Goal: Task Accomplishment & Management: Use online tool/utility

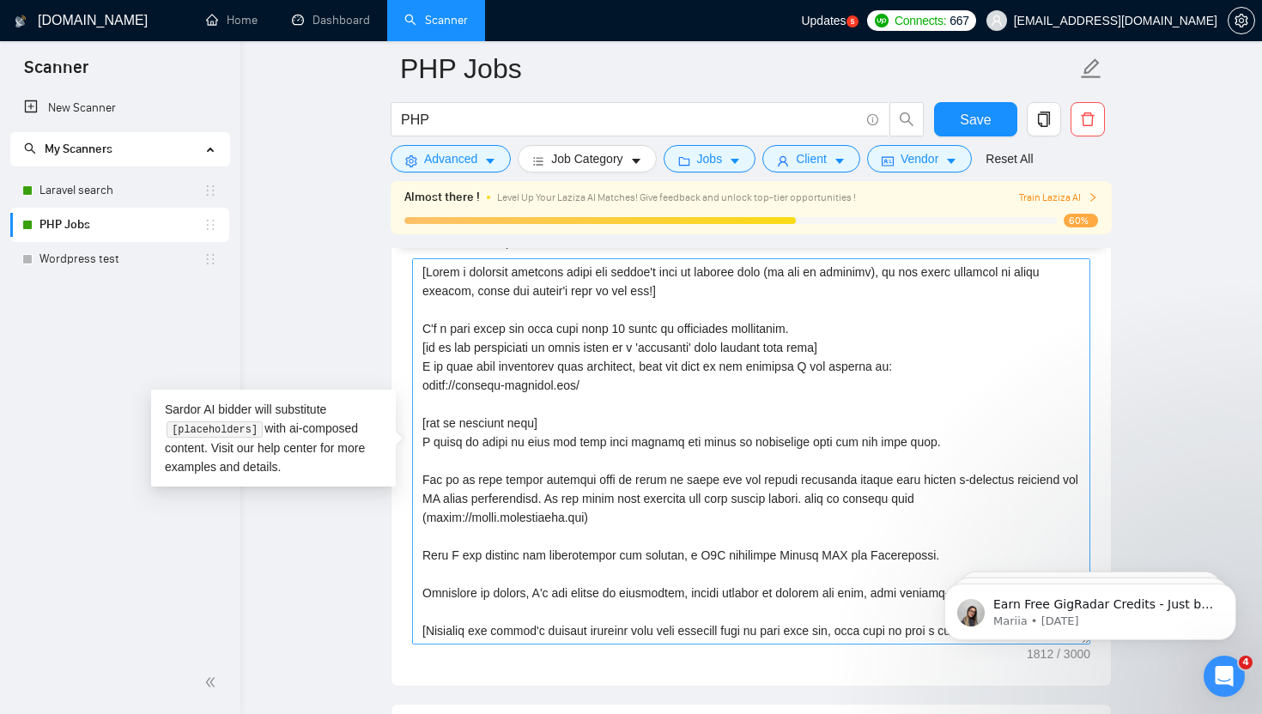
click at [646, 411] on textarea "Cover letter template:" at bounding box center [751, 451] width 678 height 386
paste textarea "[URL][DOMAIN_NAME]"
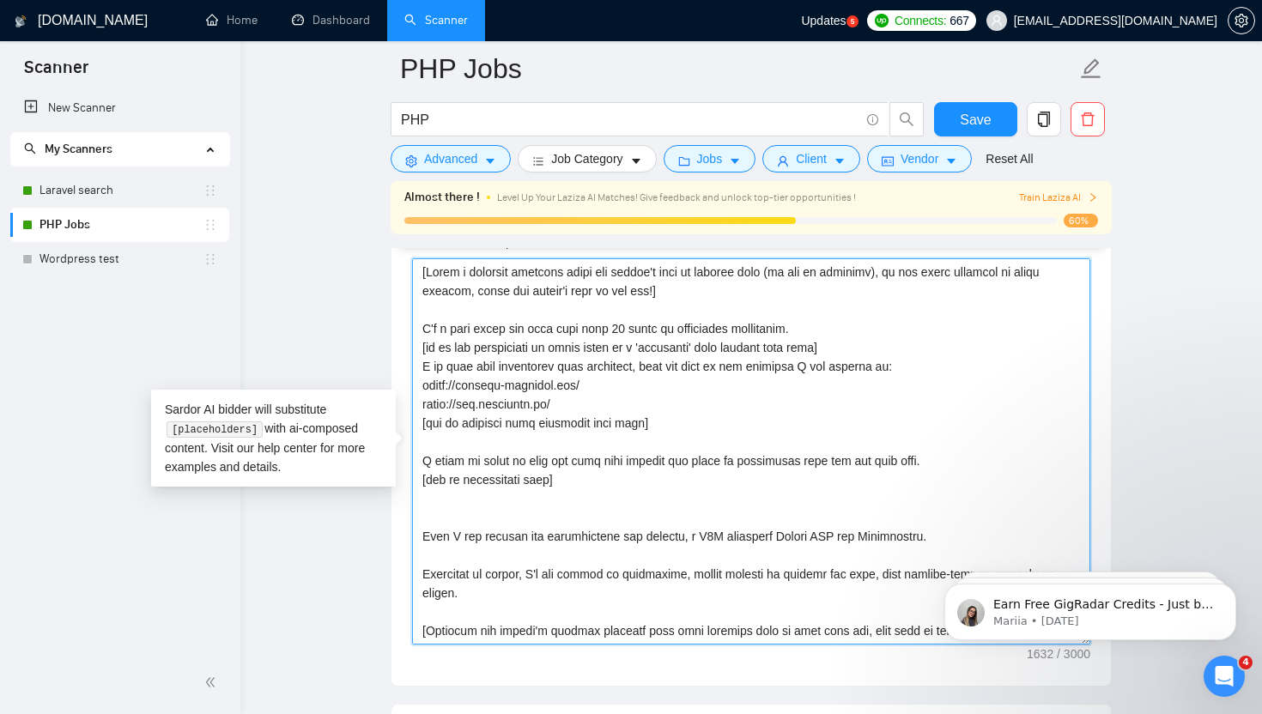
paste textarea "One of my most recent projects that is close to yours was the custom warehouse …"
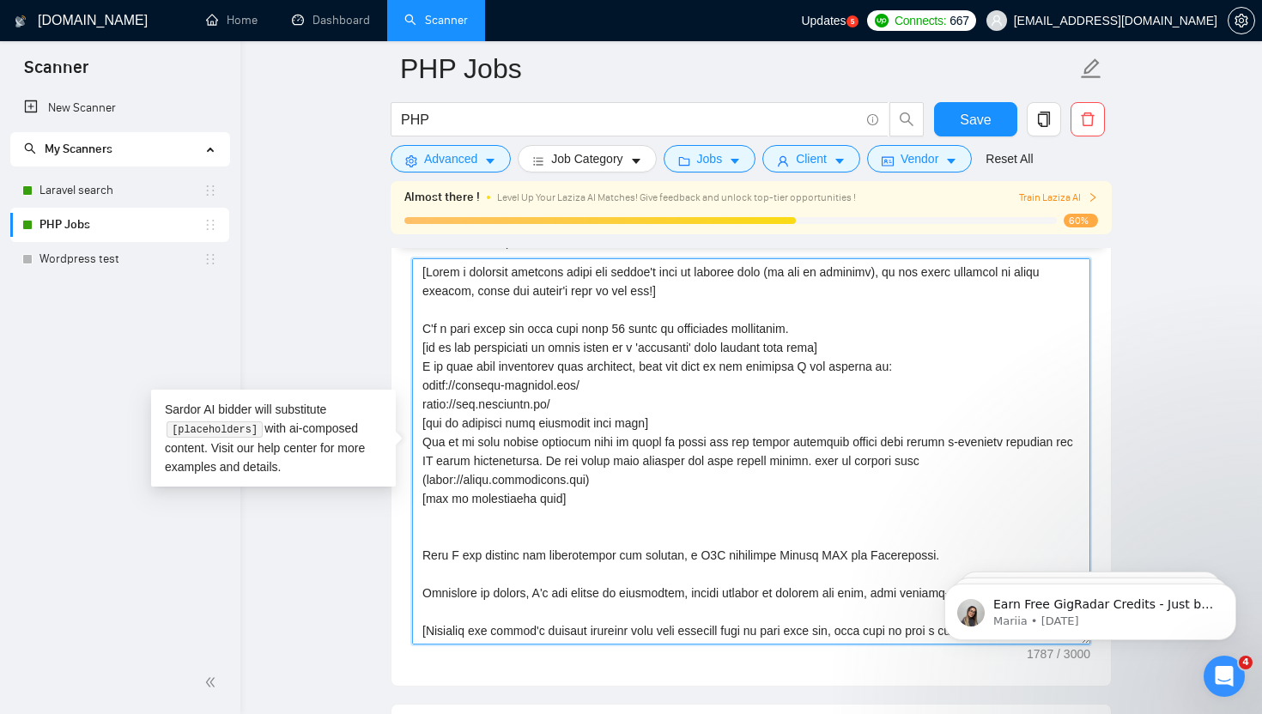
paste textarea "One of my most recent projects that is close to yours was the custom warehouse …"
paste textarea "I would be happy to help you with your project and share my experience with you…"
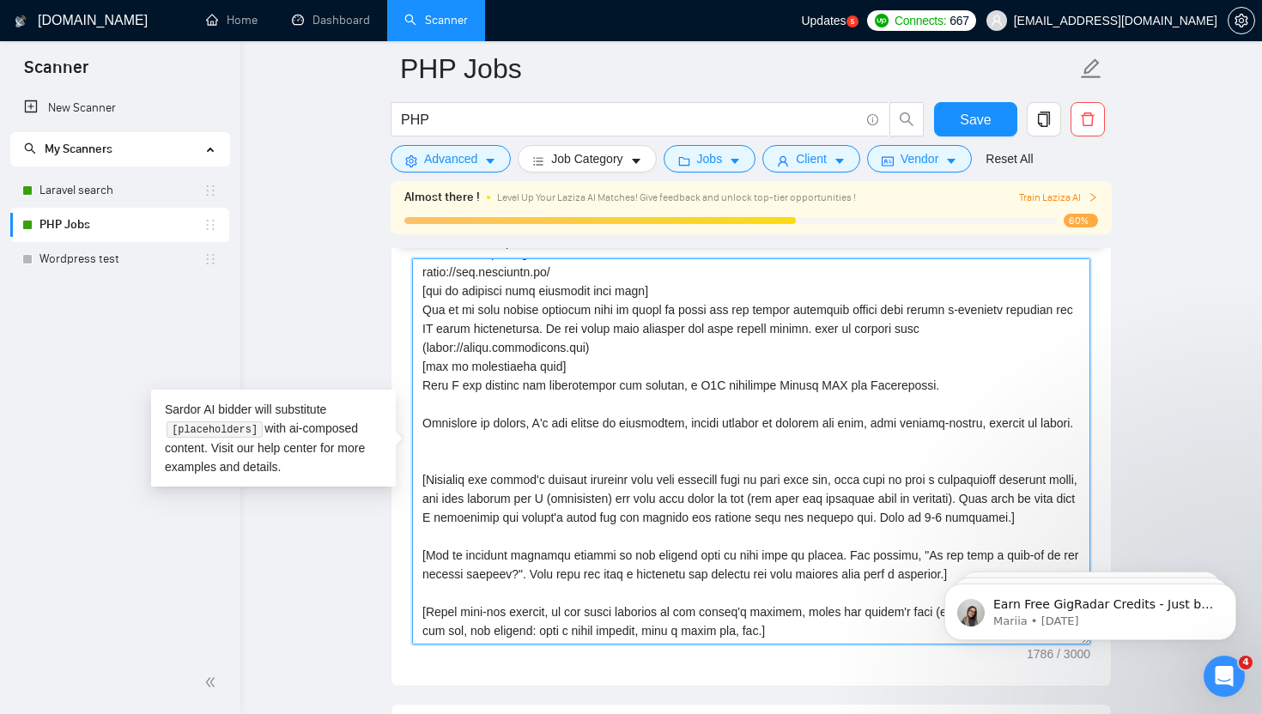
scroll to position [151, 0]
paste textarea "I would be happy to help you with your project and share my experience with you…"
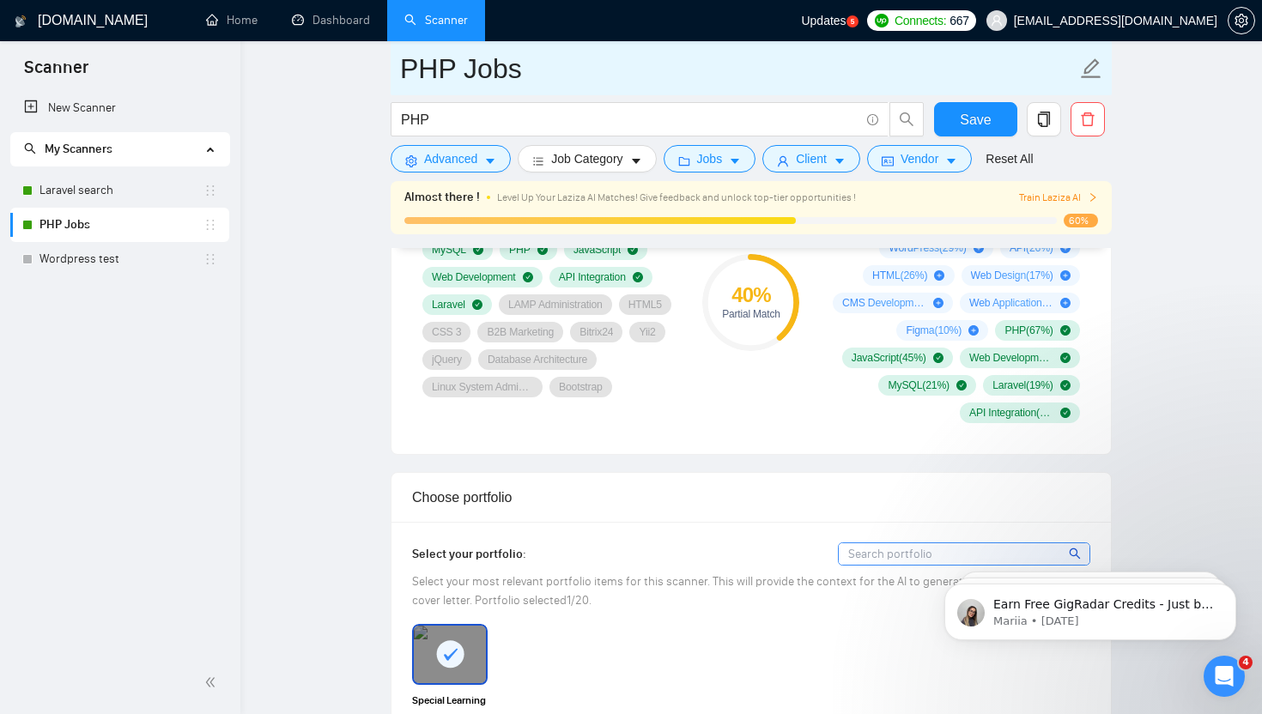
scroll to position [1254, 0]
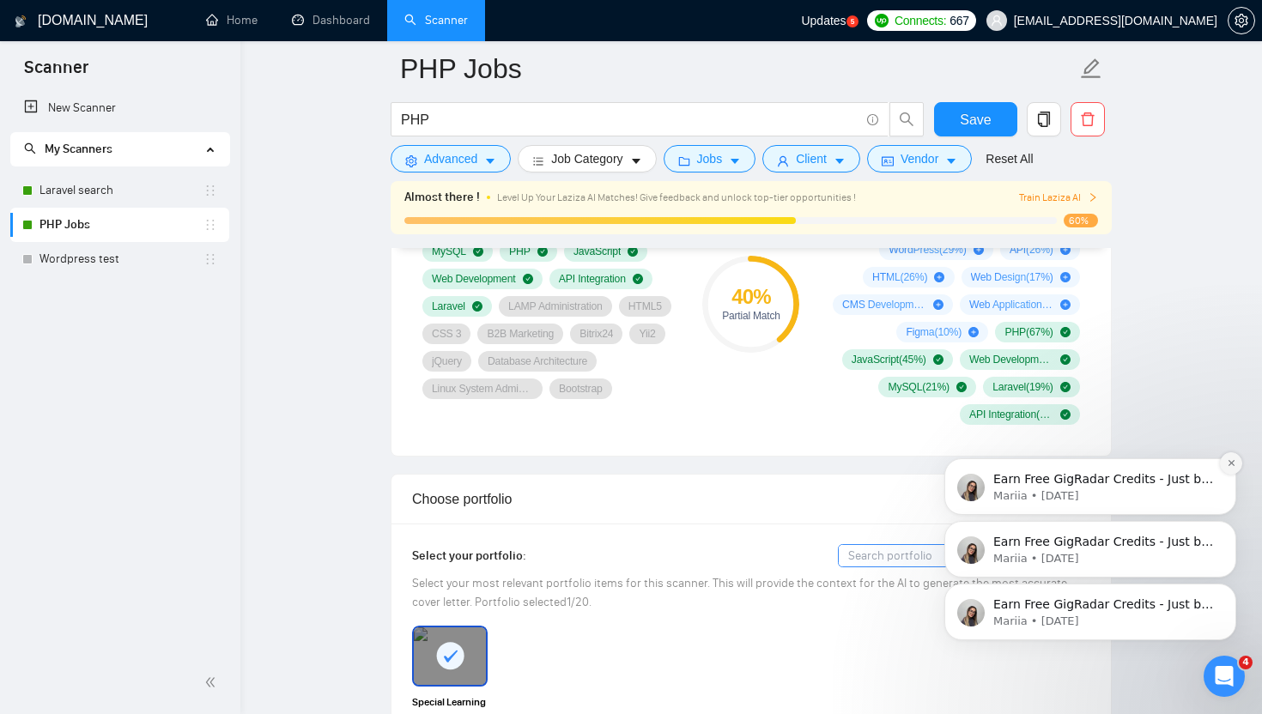
type textarea "[Write a personal greeting using the client's name or company name (if any is p…"
click at [1224, 460] on button "Dismiss notification" at bounding box center [1232, 464] width 18 height 18
drag, startPoint x: 1224, startPoint y: 460, endPoint x: 1224, endPoint y: 471, distance: 10.3
click at [1224, 460] on div "Earn Free GigRadar Credits - Just by Sharing Your Story! 💬 Want more credits fo…" at bounding box center [1090, 533] width 316 height 215
click at [1227, 530] on icon "Dismiss notification" at bounding box center [1231, 525] width 9 height 9
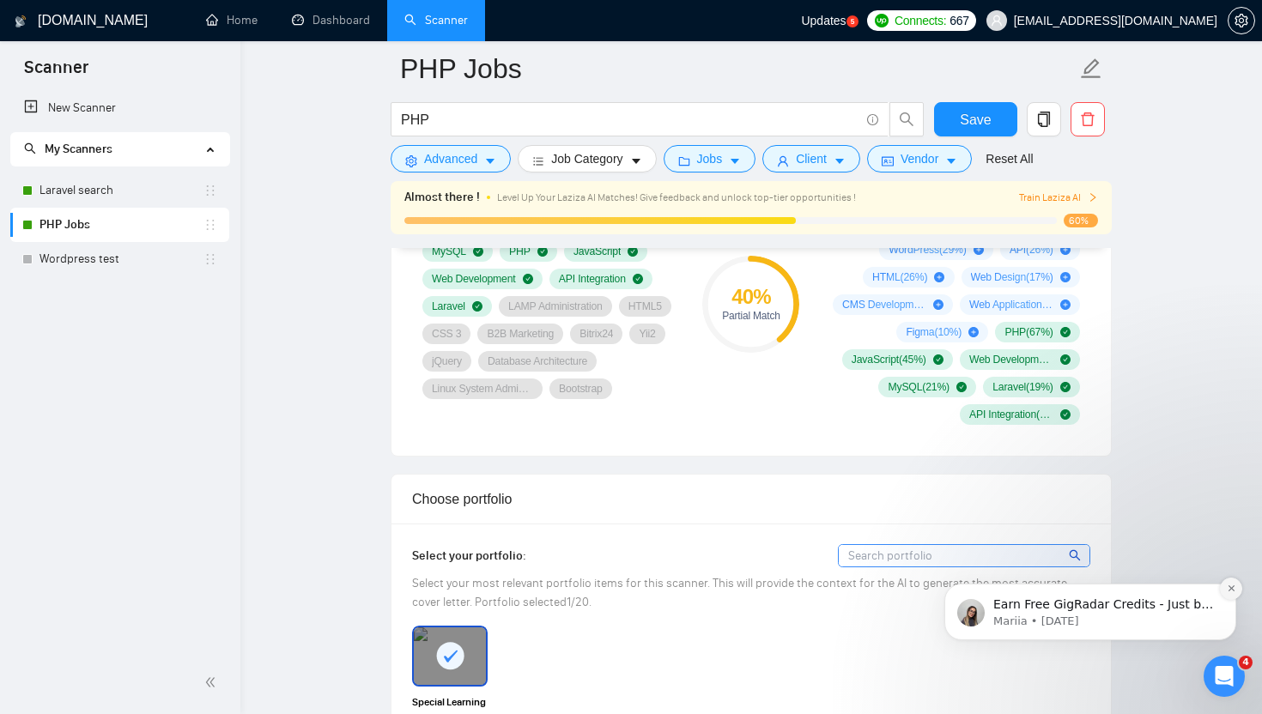
click at [1231, 590] on icon "Dismiss notification" at bounding box center [1231, 588] width 9 height 9
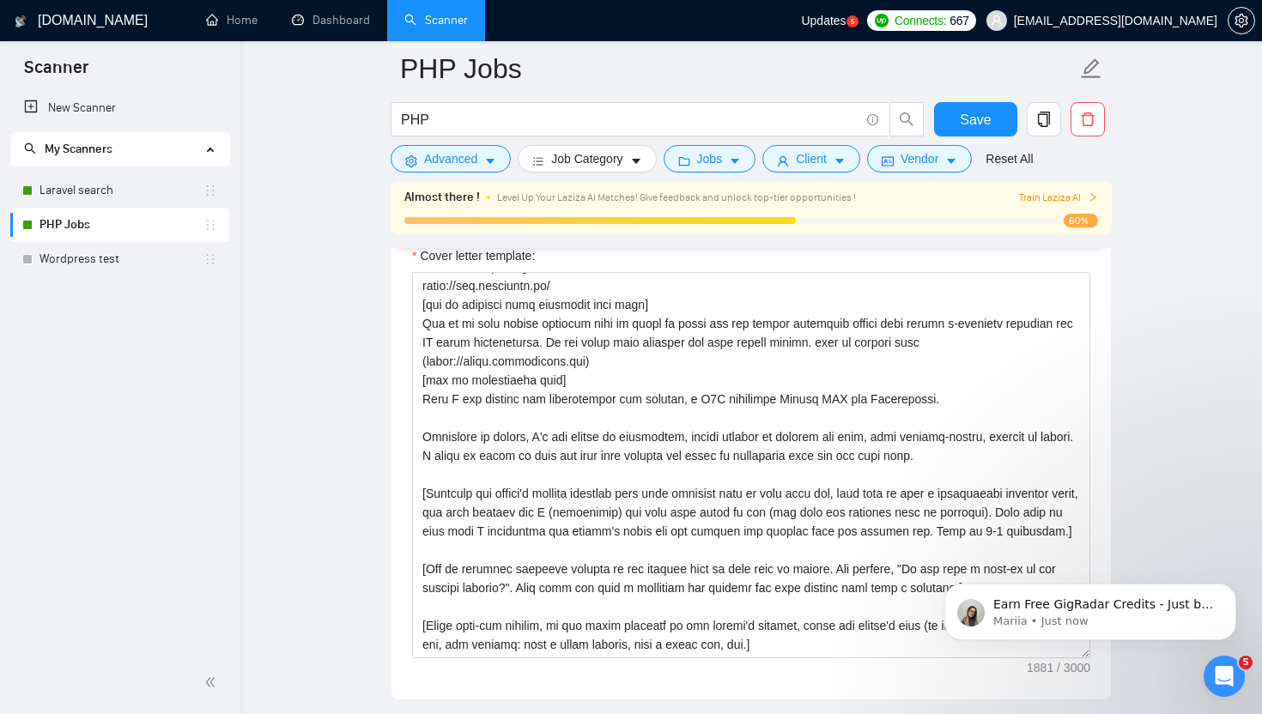
scroll to position [1882, 0]
click at [1154, 611] on p "Earn Free GigRadar Credits - Just by Sharing Your Story! 💬 Want more credits fo…" at bounding box center [1104, 605] width 222 height 17
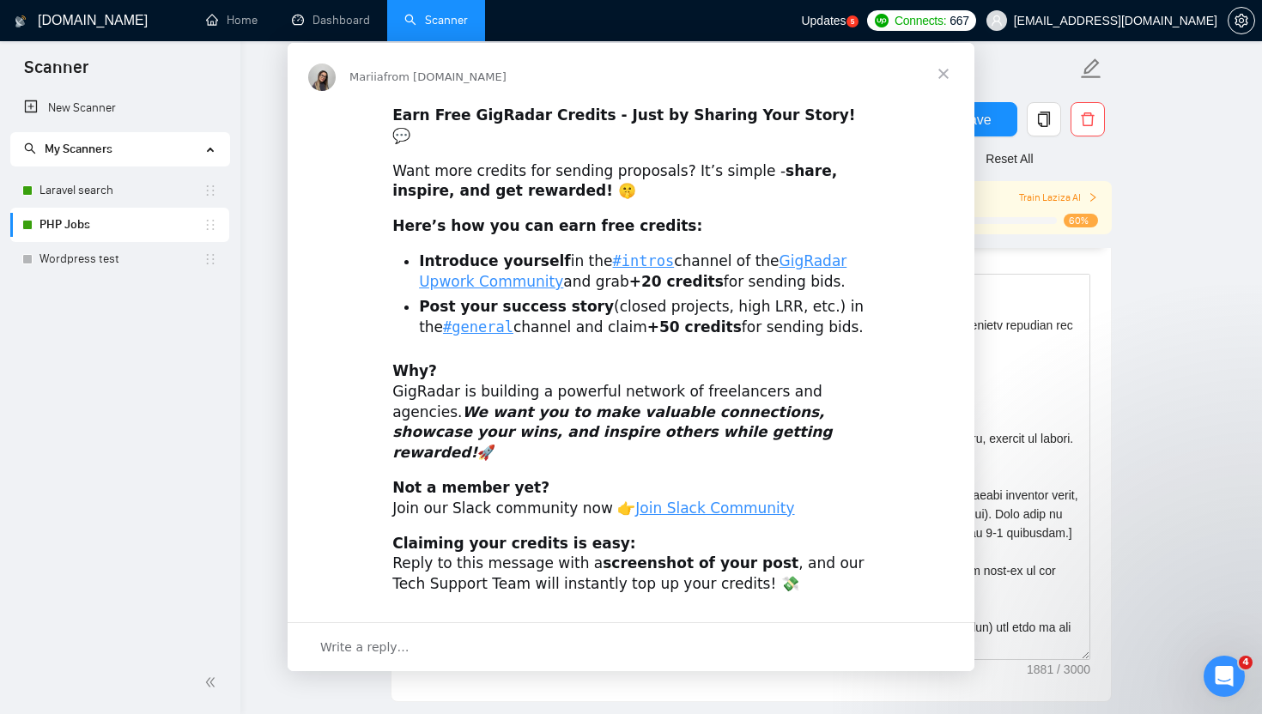
scroll to position [0, 0]
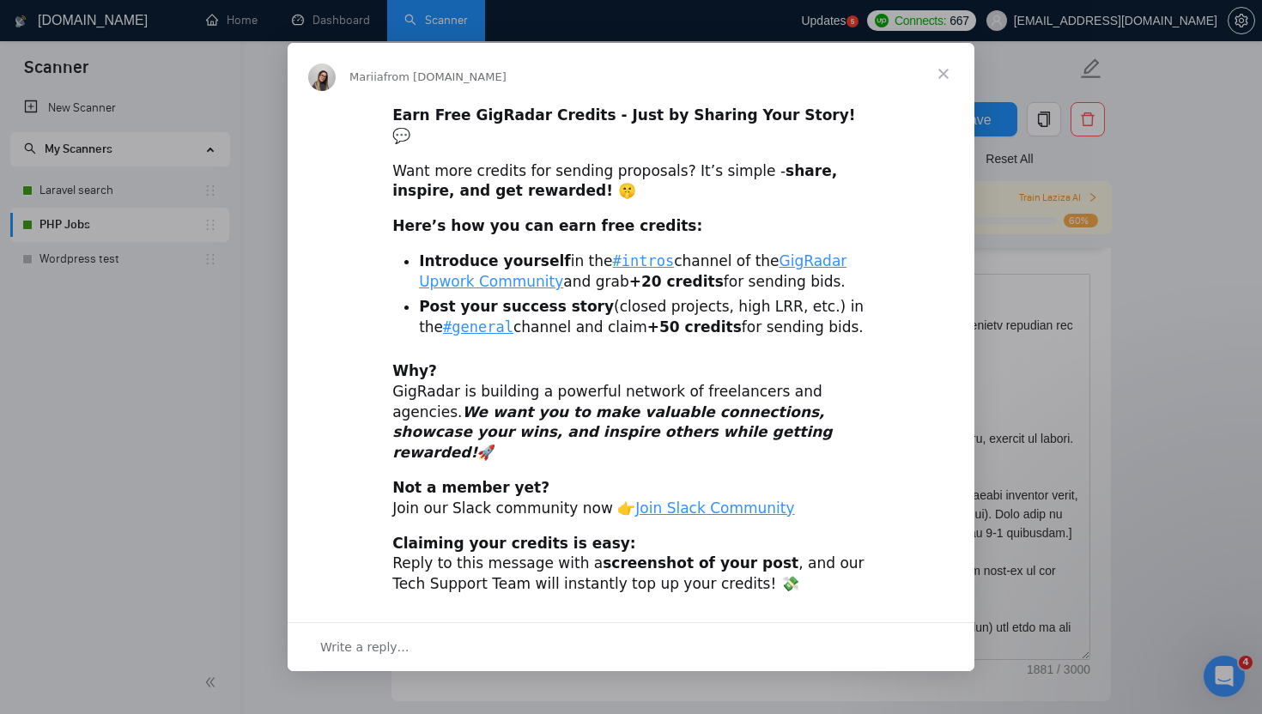
click at [942, 88] on span "Close" at bounding box center [944, 74] width 62 height 62
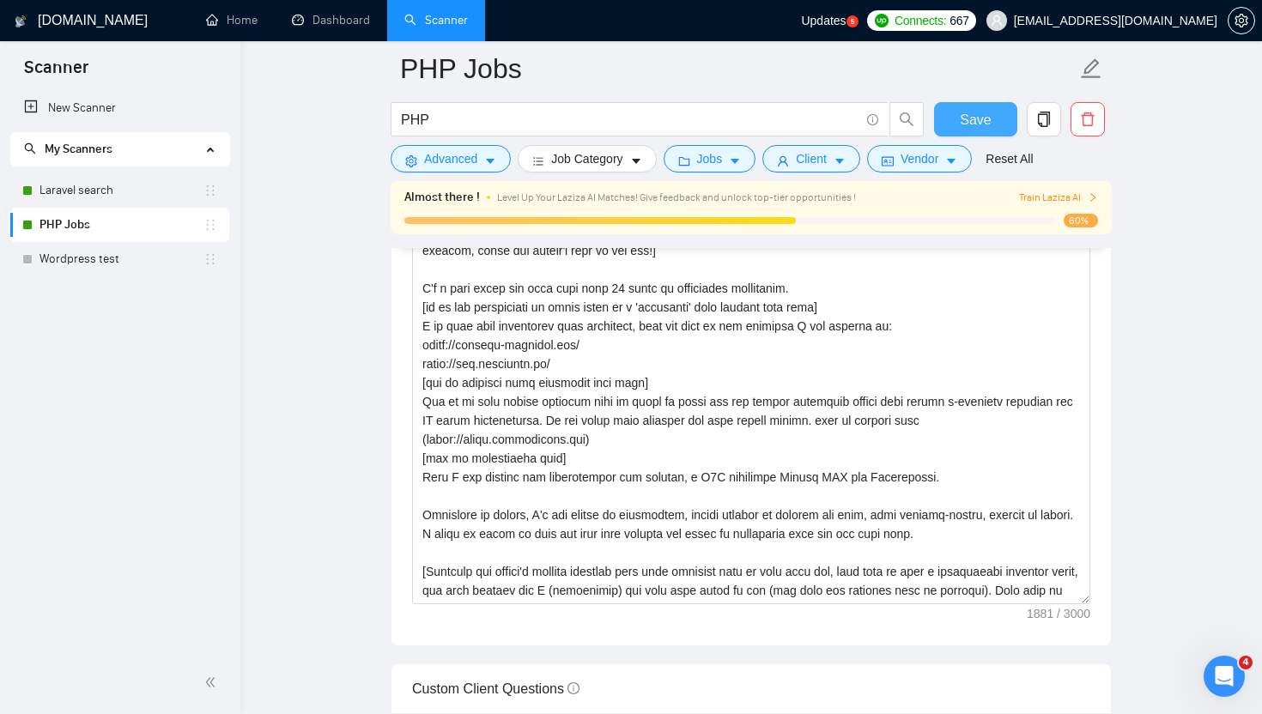
drag, startPoint x: 981, startPoint y: 117, endPoint x: 872, endPoint y: 239, distance: 164.2
click at [981, 117] on span "Save" at bounding box center [975, 119] width 31 height 21
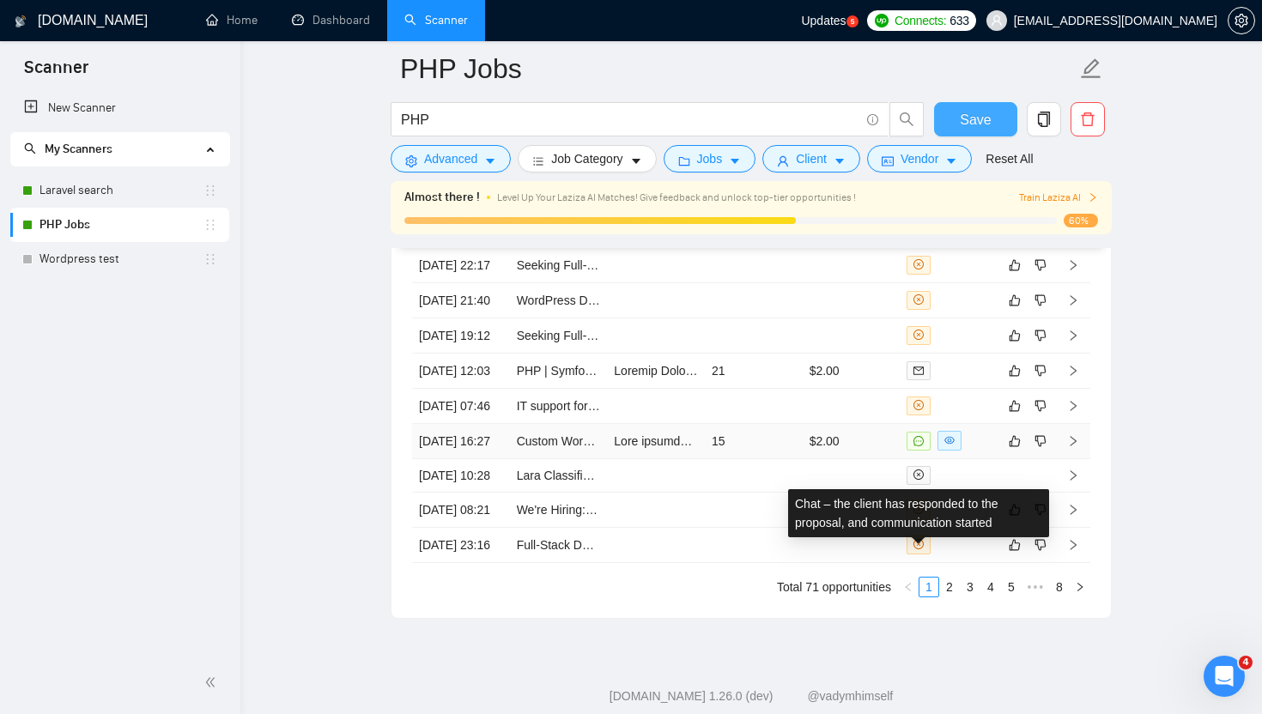
scroll to position [4528, 0]
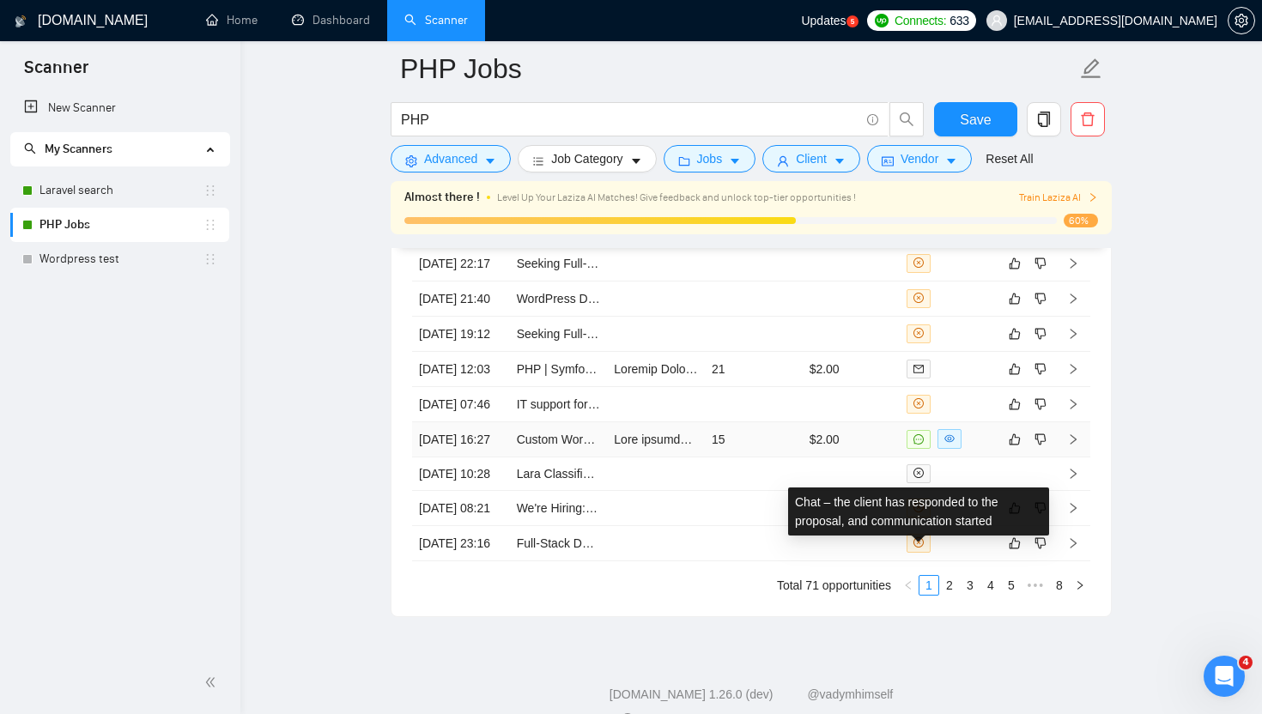
click at [921, 449] on span at bounding box center [919, 439] width 24 height 19
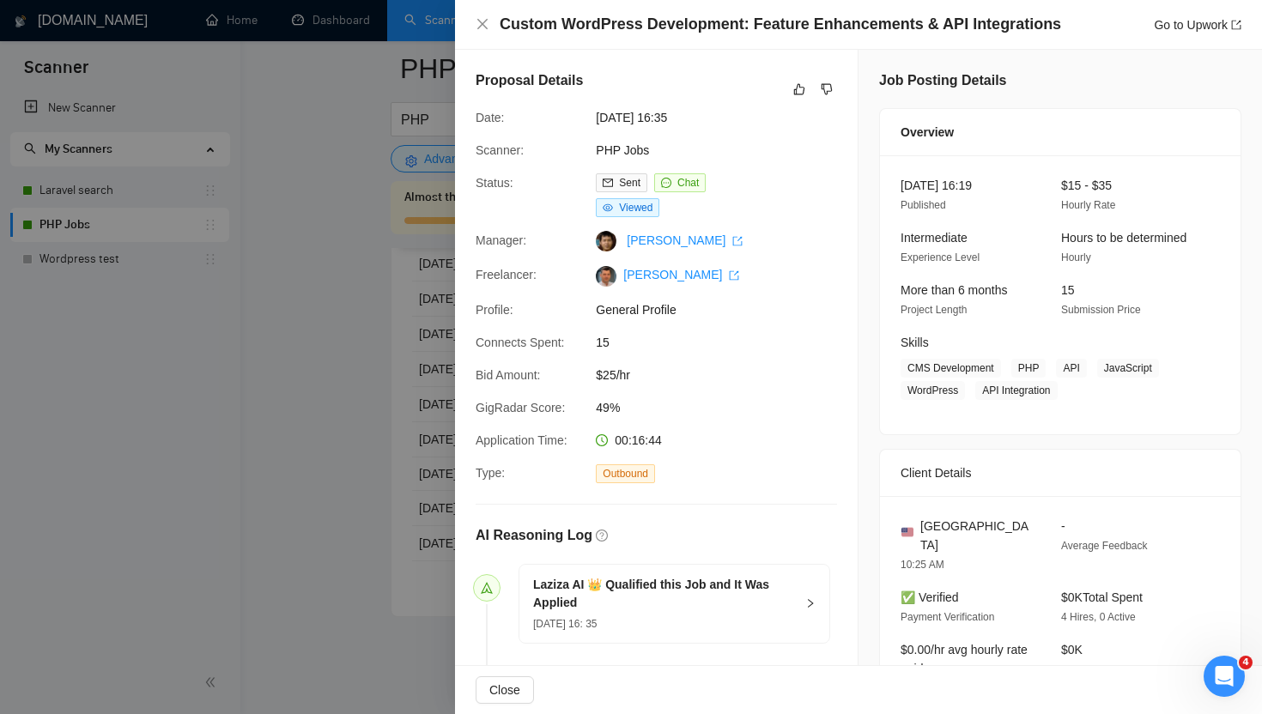
click at [260, 175] on div at bounding box center [631, 357] width 1262 height 714
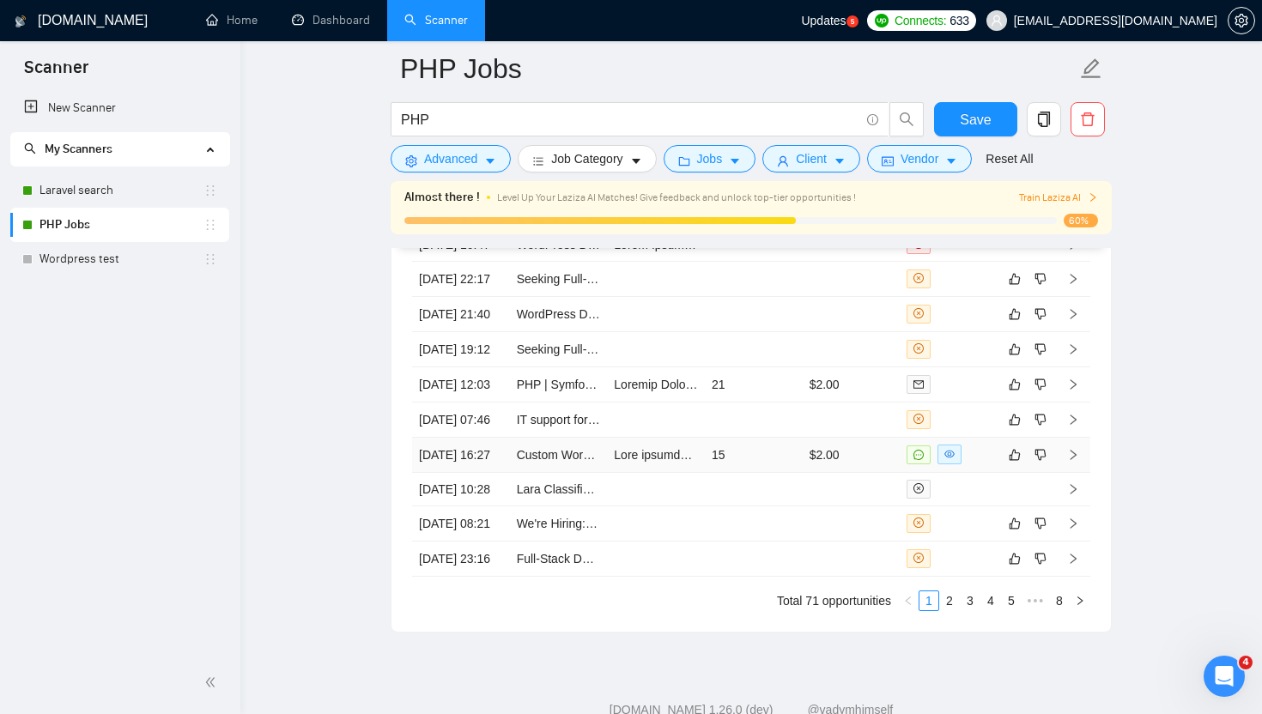
scroll to position [4534, 0]
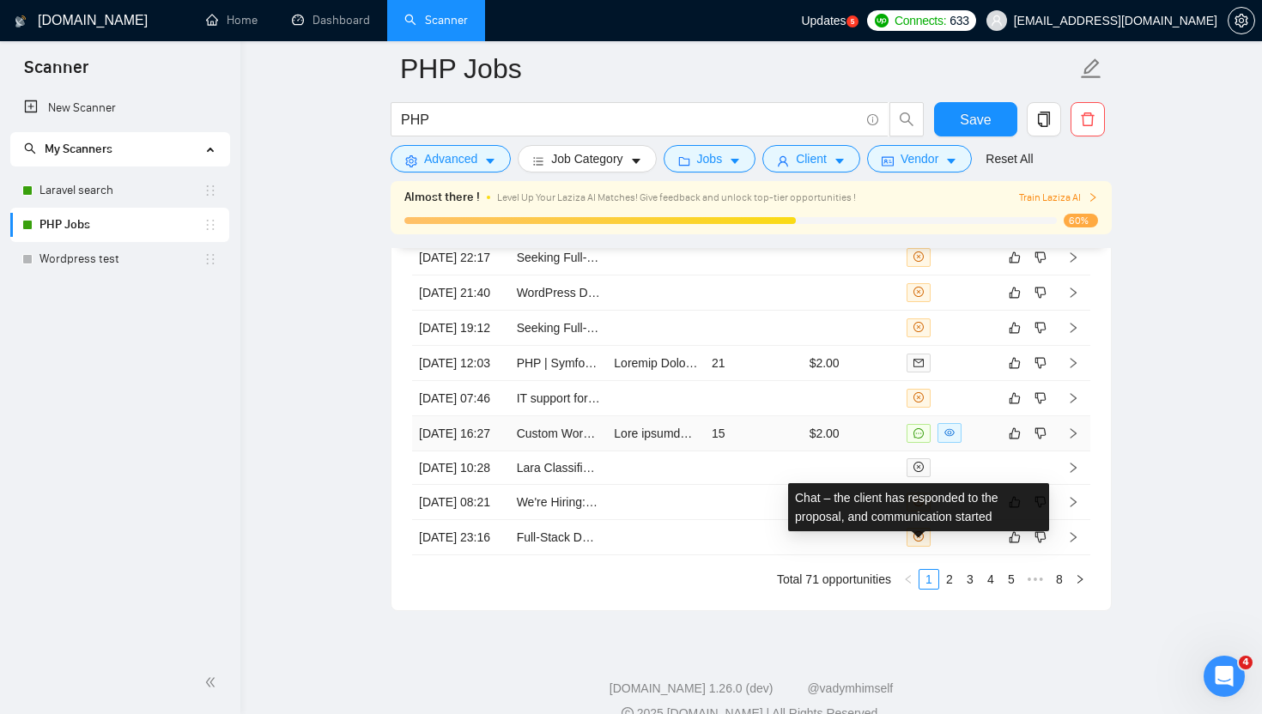
click at [918, 439] on icon "message" at bounding box center [919, 433] width 10 height 10
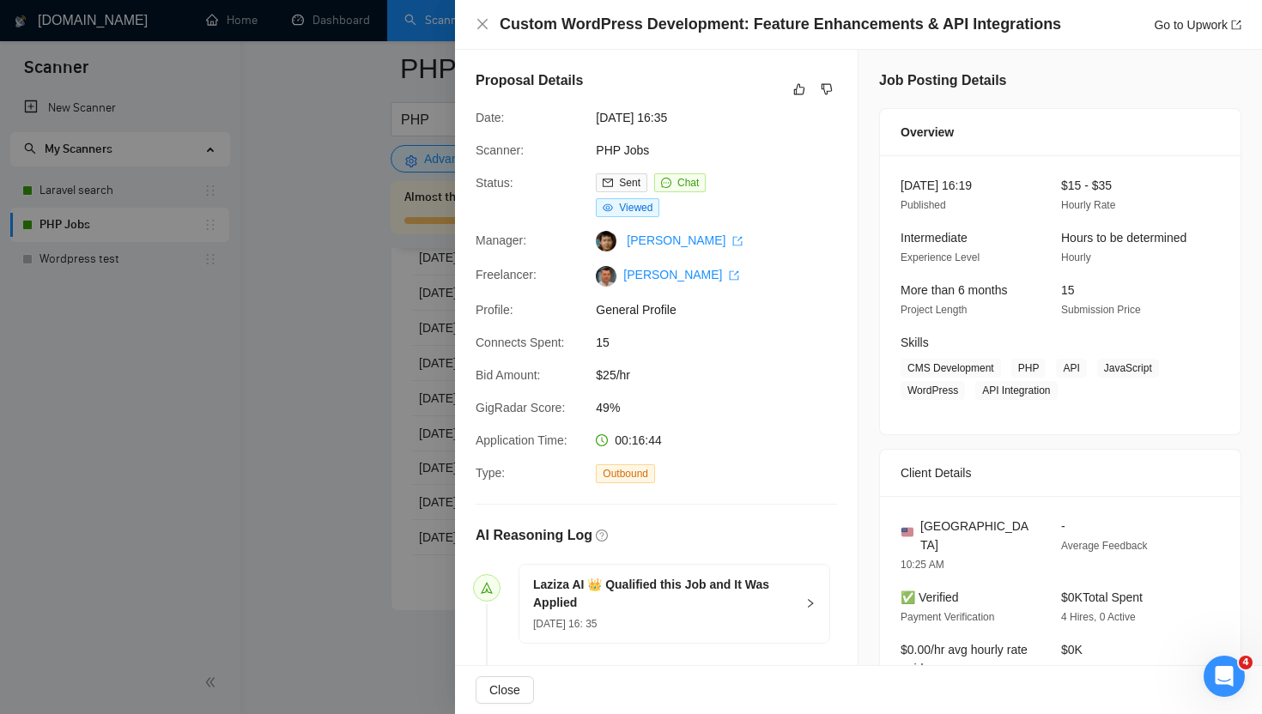
click at [343, 544] on div at bounding box center [631, 357] width 1262 height 714
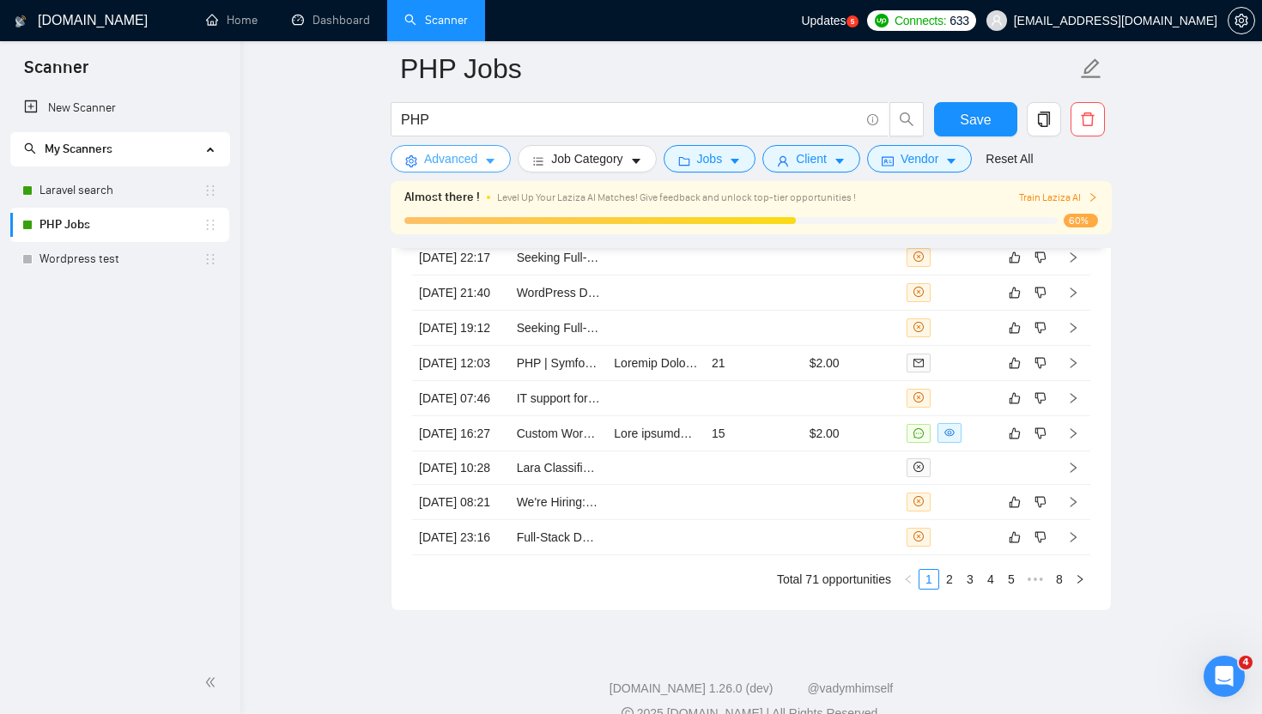
click at [439, 164] on span "Advanced" at bounding box center [450, 158] width 53 height 19
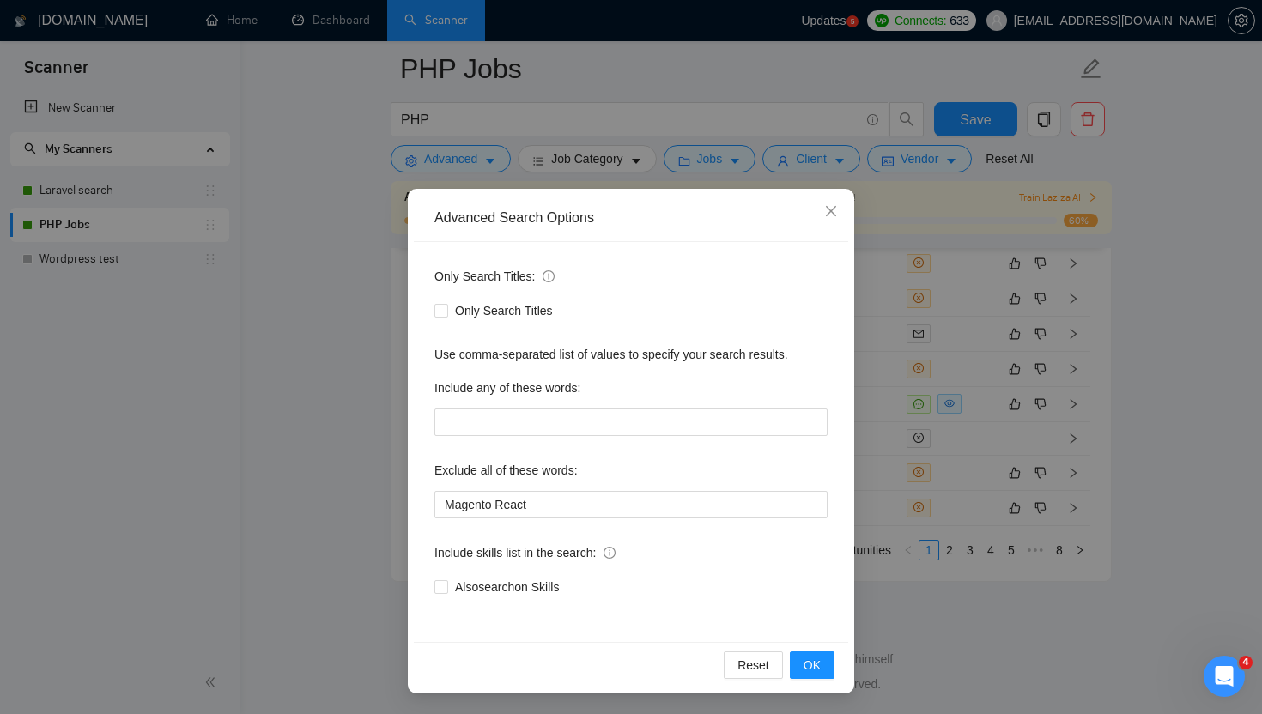
scroll to position [4737, 0]
click at [506, 504] on input "Magento React" at bounding box center [630, 504] width 393 height 27
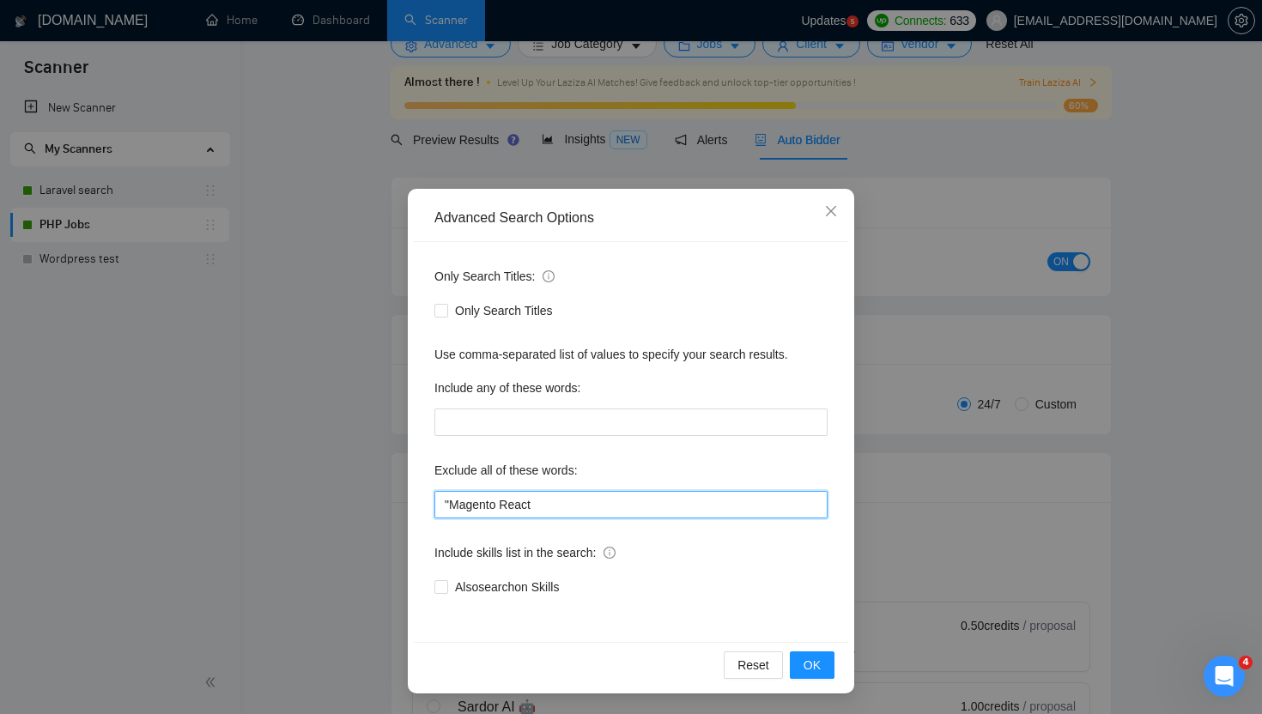
scroll to position [0, 0]
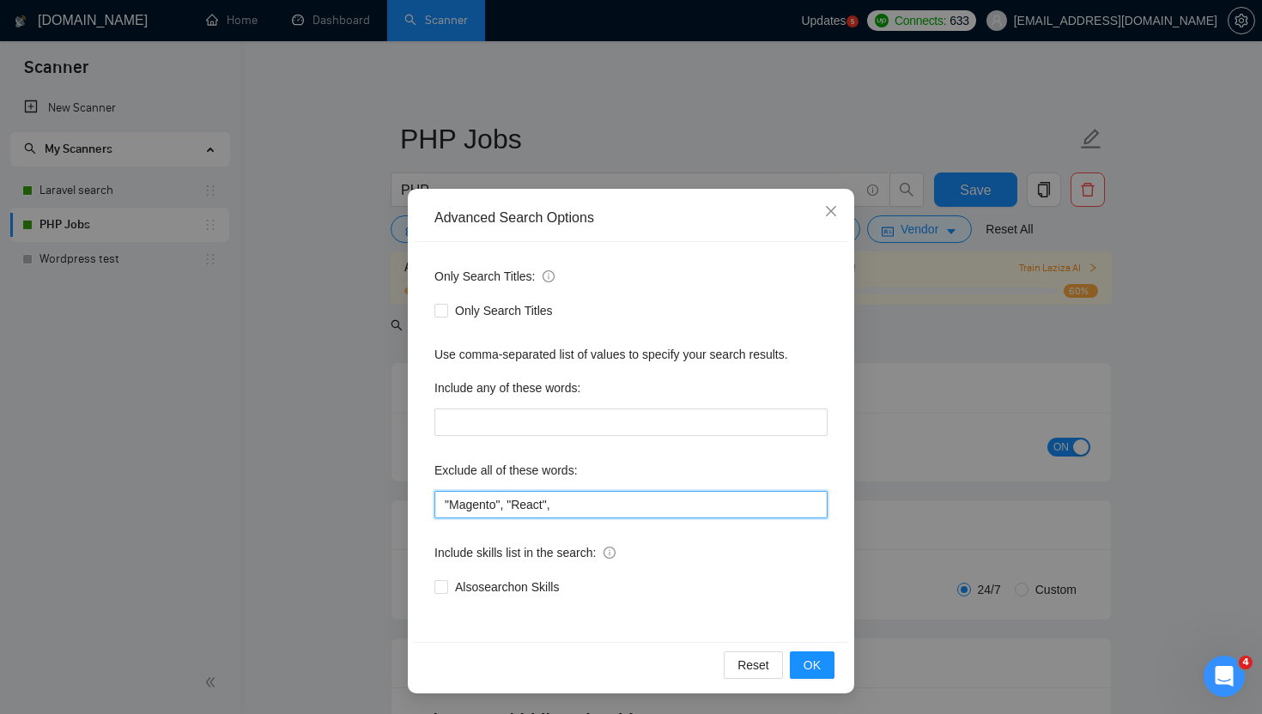
paste input ""no agencies", "no agency", [GEOGRAPHIC_DATA], "virtual assistant""
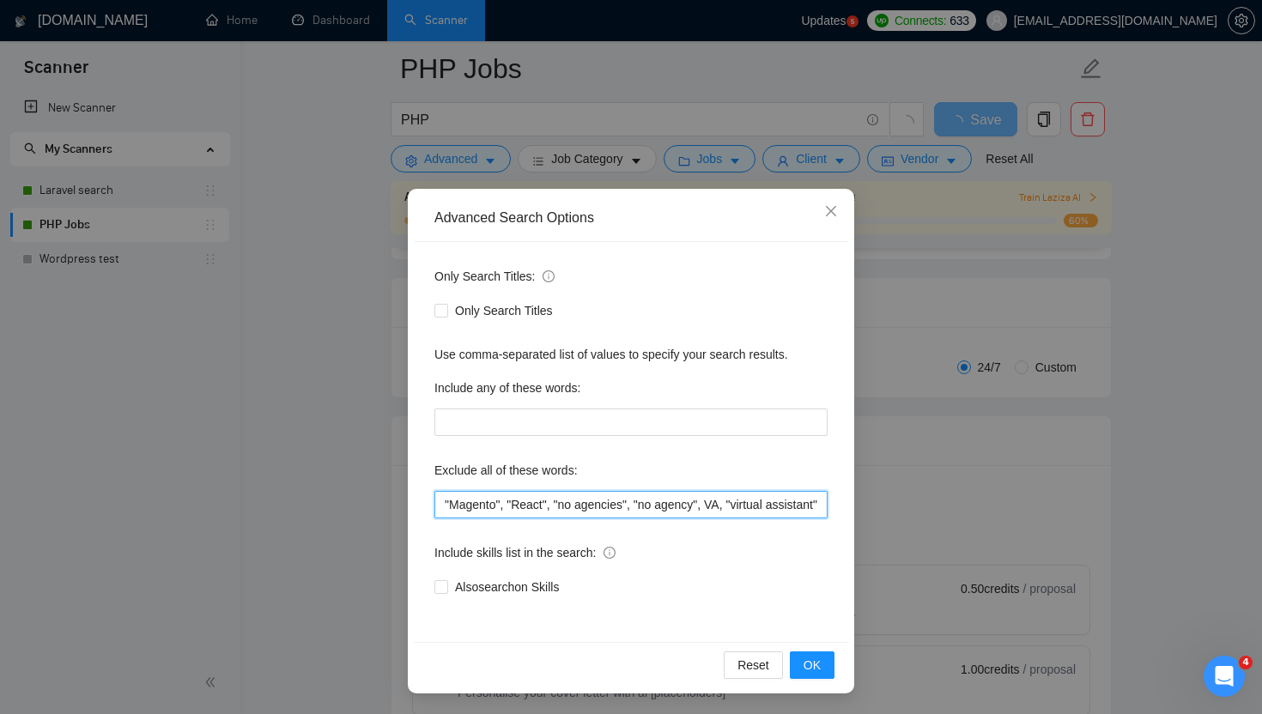
scroll to position [246, 0]
type input ""Magento", "React", "no agencies", "no agency", VA, "virtual assistant""
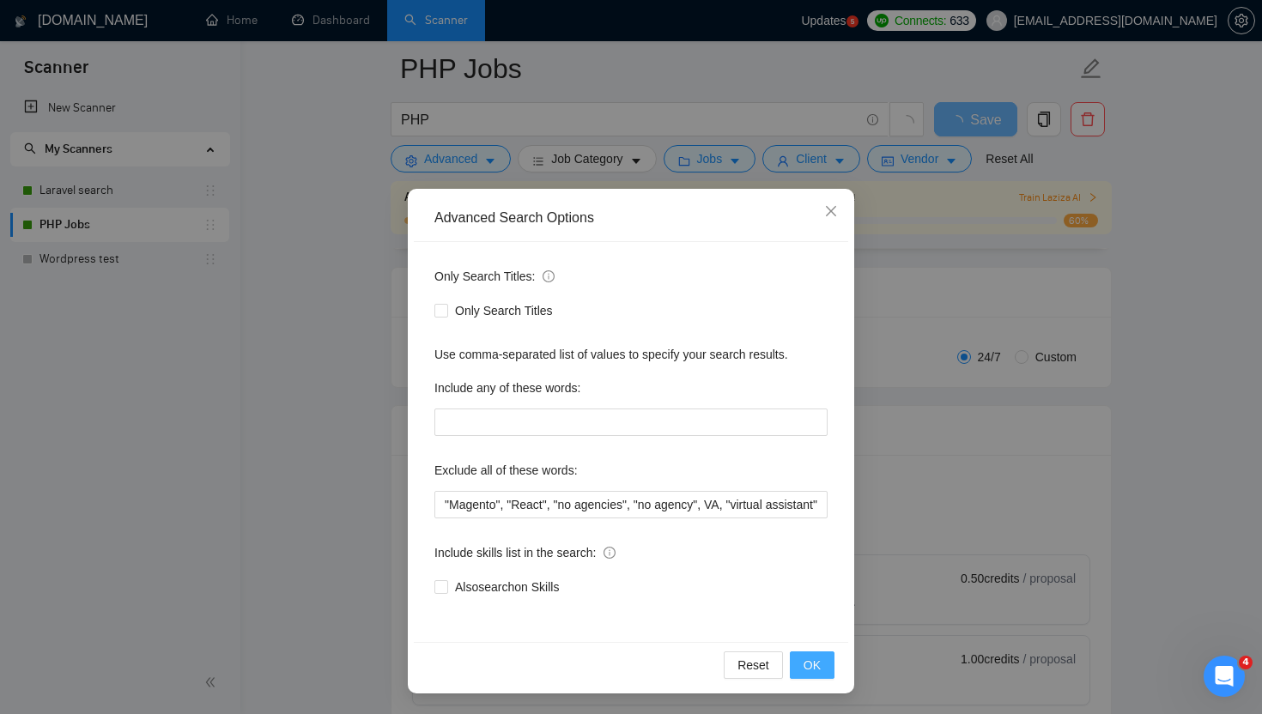
scroll to position [0, 0]
click at [802, 665] on button "OK" at bounding box center [812, 665] width 45 height 27
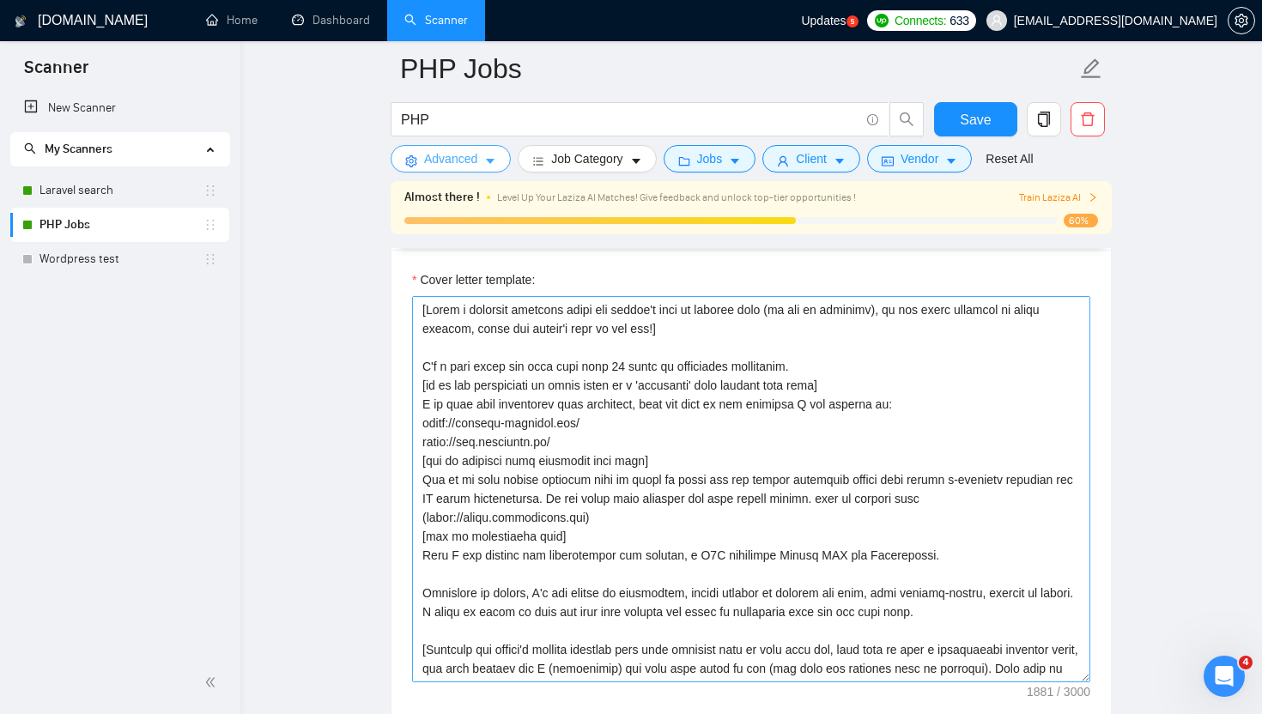
scroll to position [1875, 0]
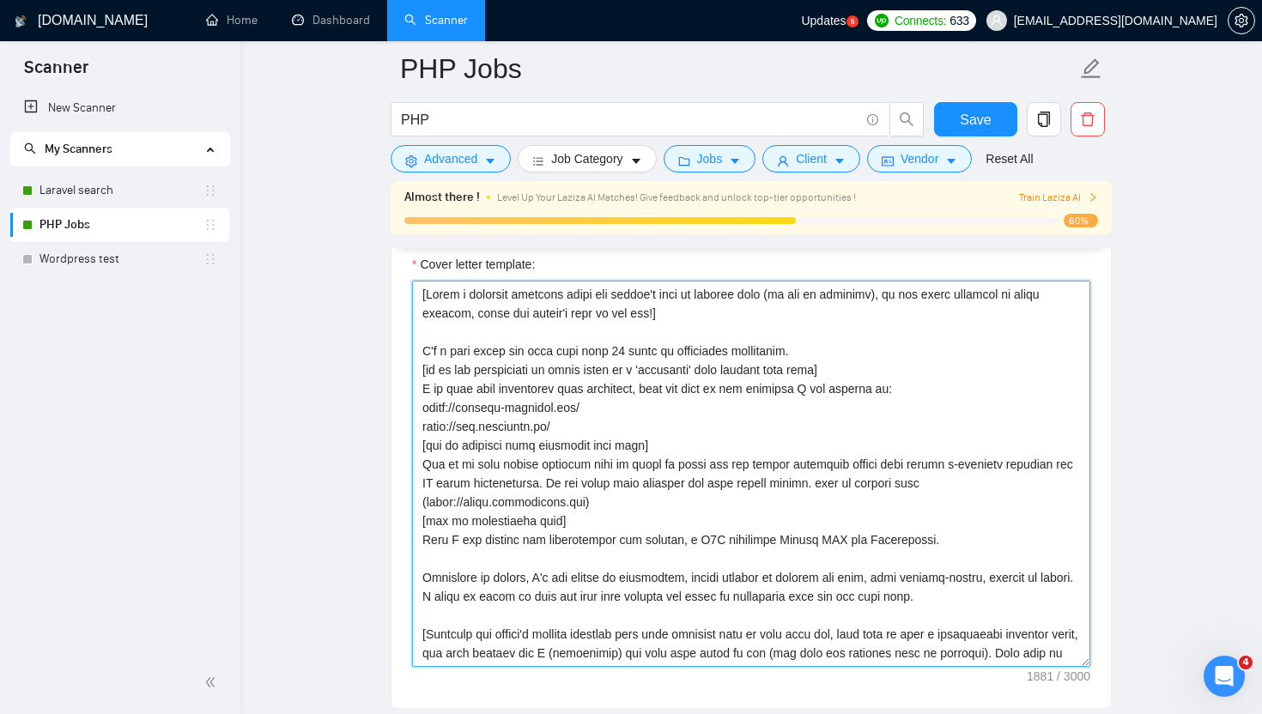
click at [700, 509] on textarea "Cover letter template:" at bounding box center [751, 474] width 678 height 386
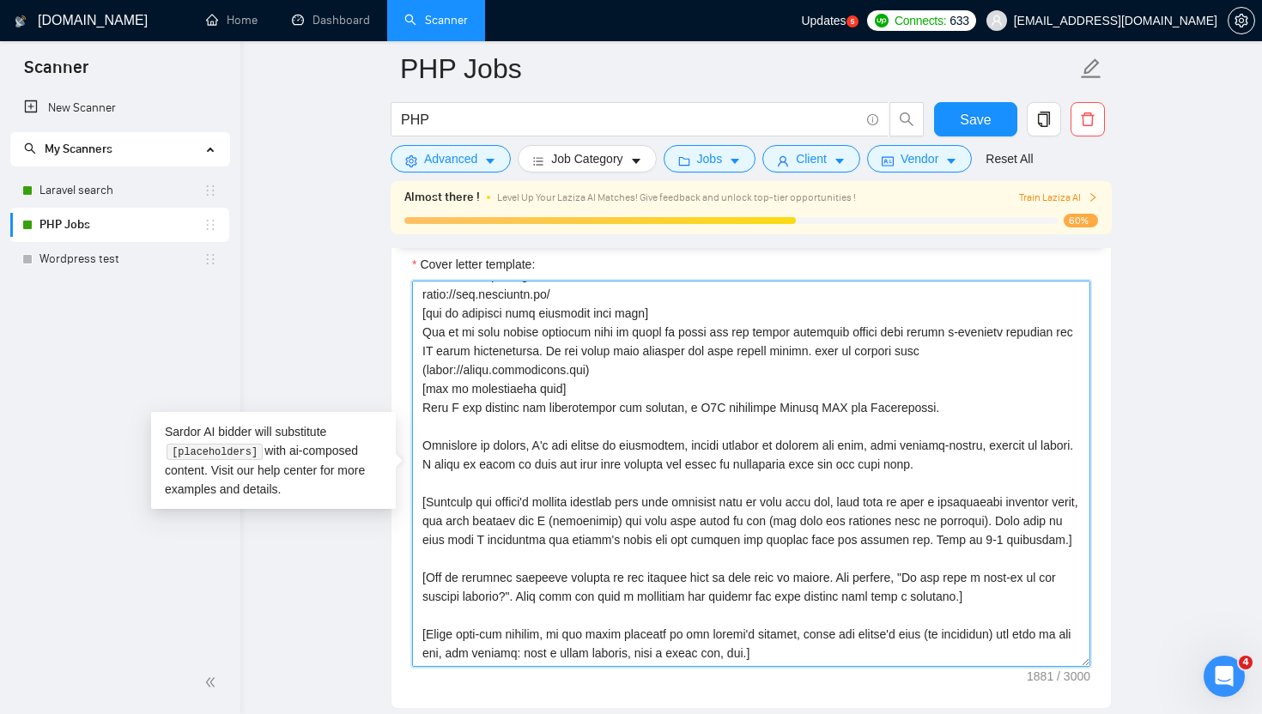
scroll to position [0, 0]
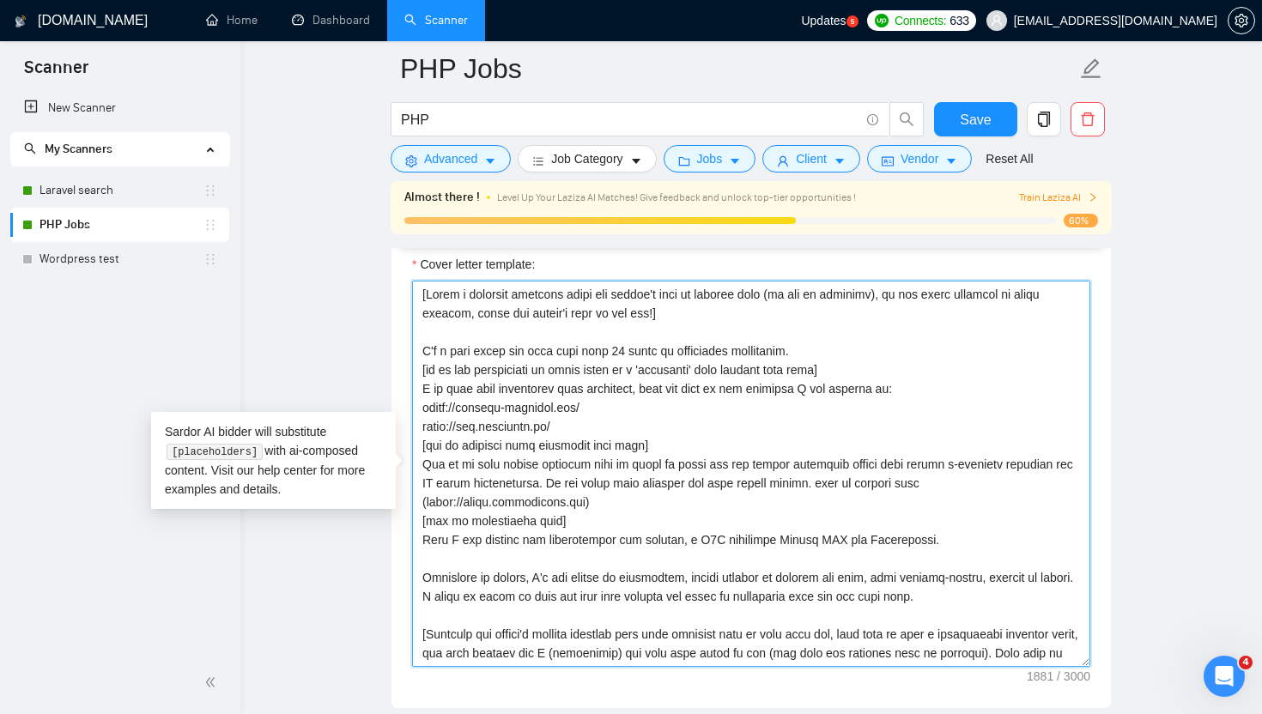
click at [825, 538] on textarea "Cover letter template:" at bounding box center [751, 474] width 678 height 386
click at [824, 538] on textarea "Cover letter template:" at bounding box center [751, 474] width 678 height 386
click at [825, 538] on textarea "Cover letter template:" at bounding box center [751, 474] width 678 height 386
paste textarea "([URL][DOMAIN_NAME])"
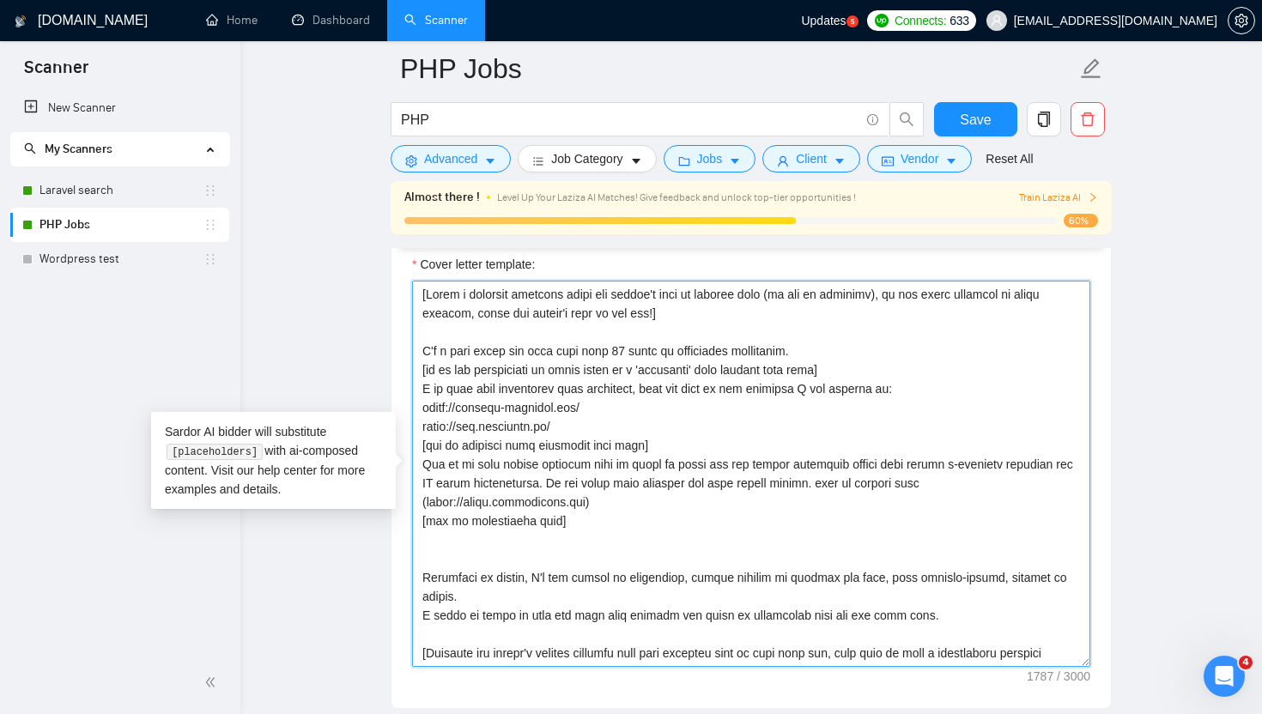
paste textarea "Also I was leading and implementing the project, a P2P encrypted Online CRM for…"
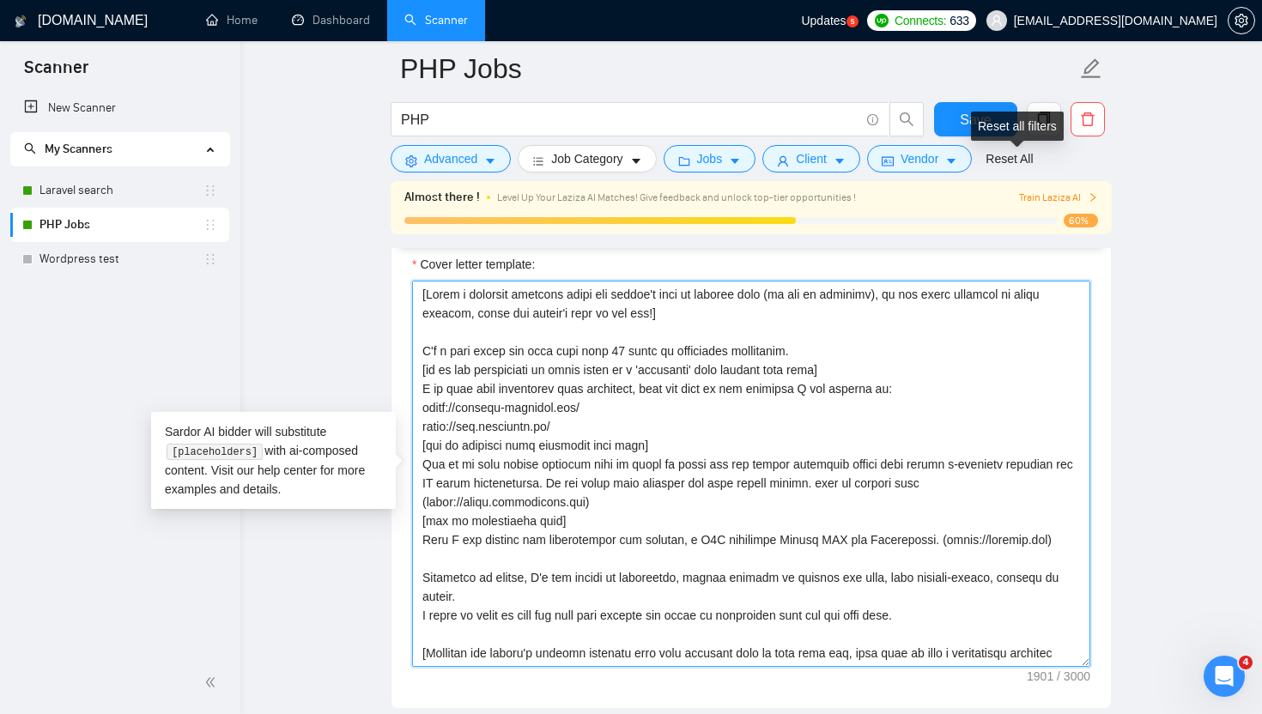
type textarea "[Write a personal greeting using the client's name or company name (if any is p…"
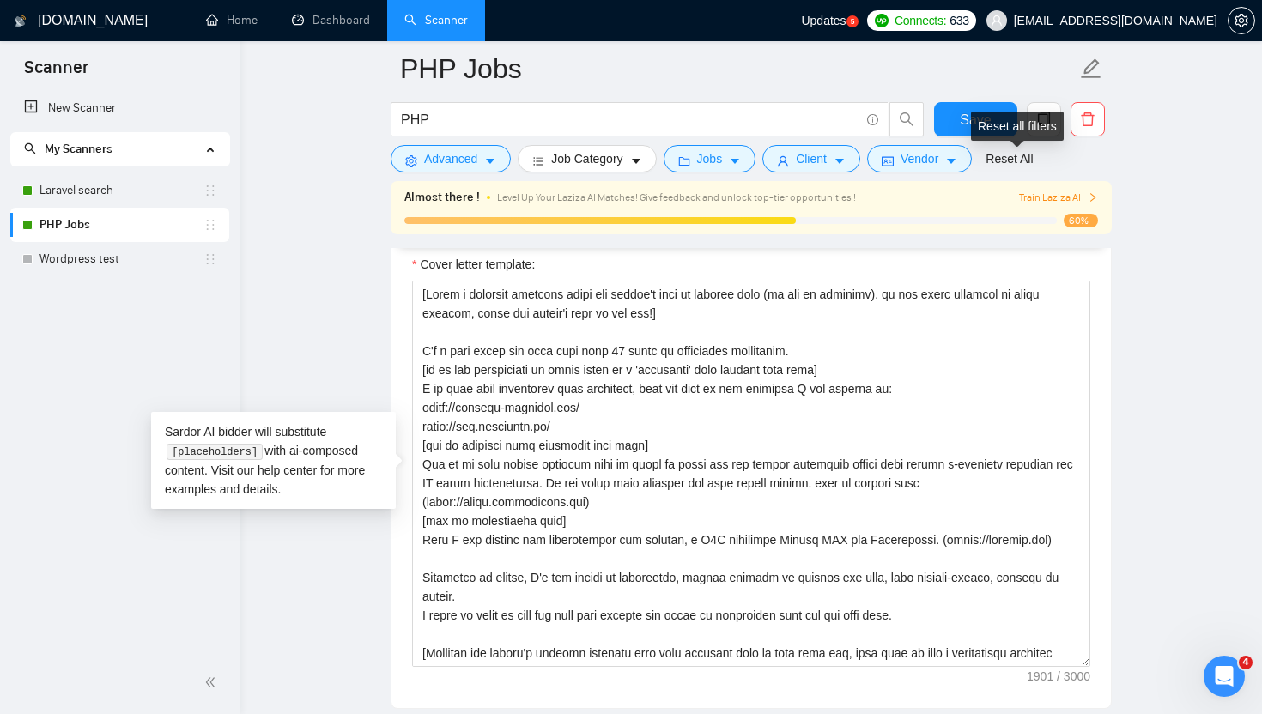
click at [973, 121] on div "Reset all filters" at bounding box center [1017, 126] width 93 height 29
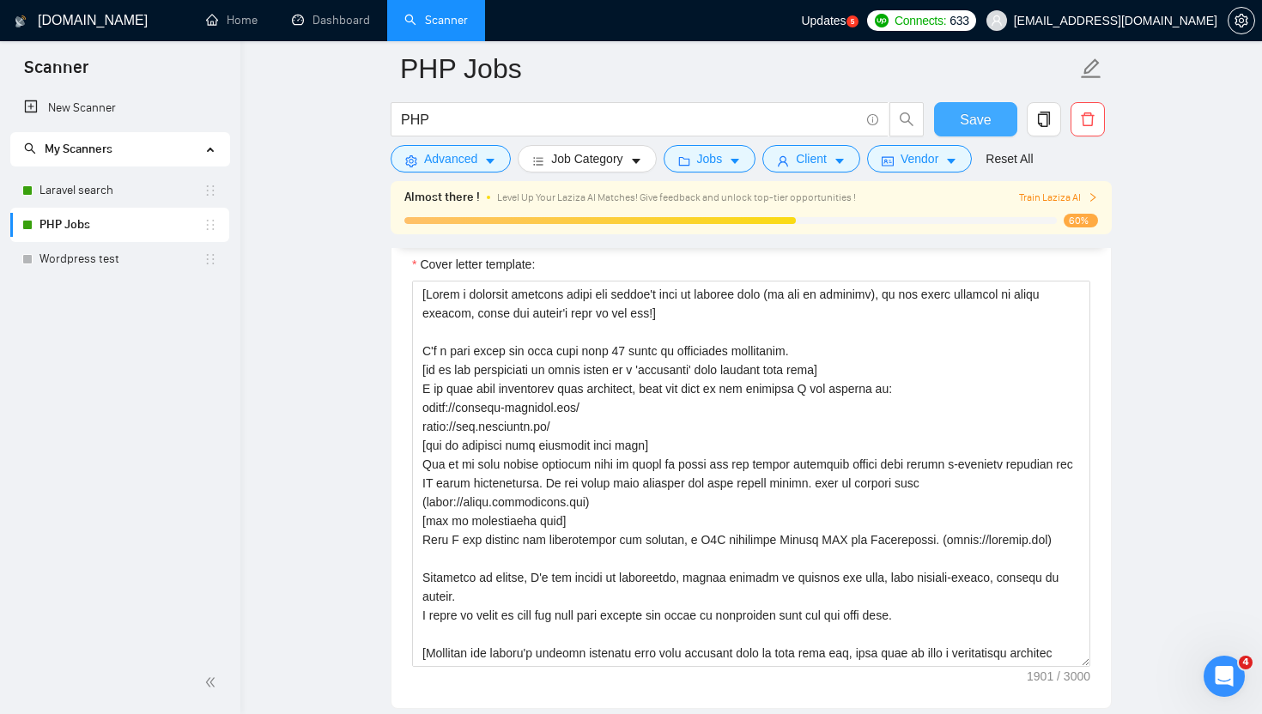
click at [956, 117] on button "Save" at bounding box center [975, 119] width 83 height 34
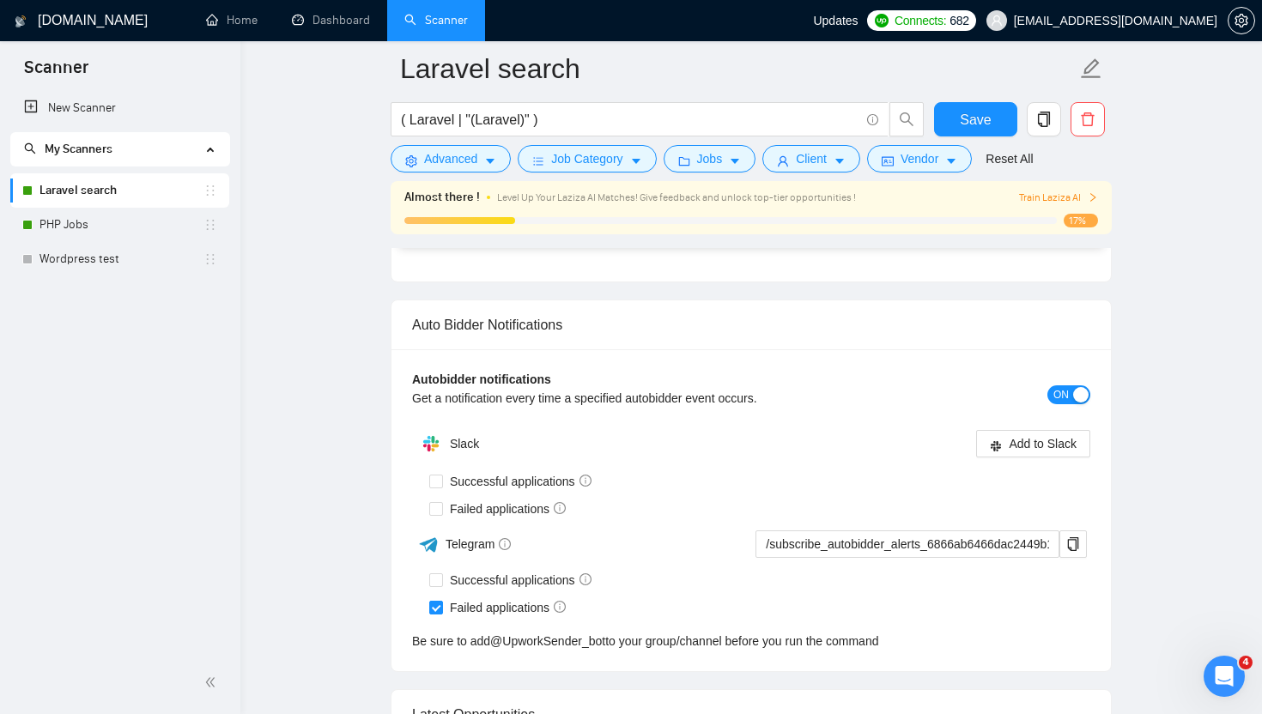
scroll to position [3974, 0]
click at [67, 228] on link "PHP Jobs" at bounding box center [121, 225] width 164 height 34
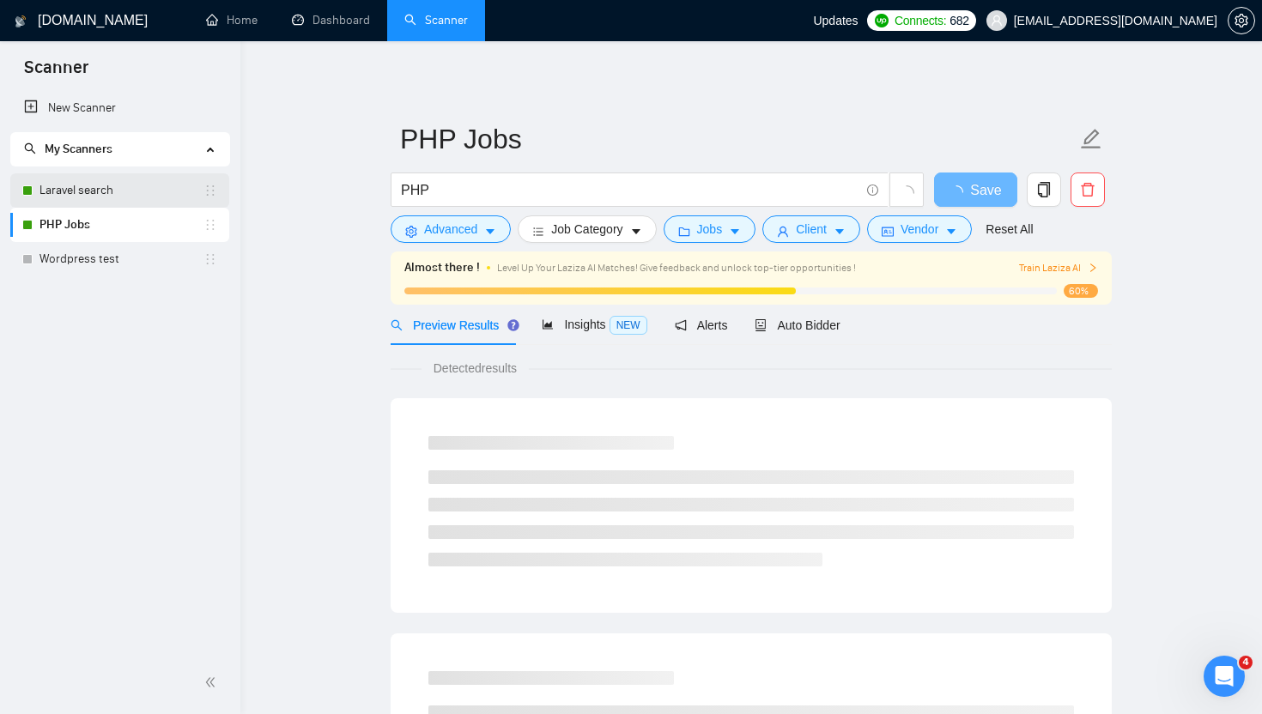
click at [69, 191] on link "Laravel search" at bounding box center [121, 190] width 164 height 34
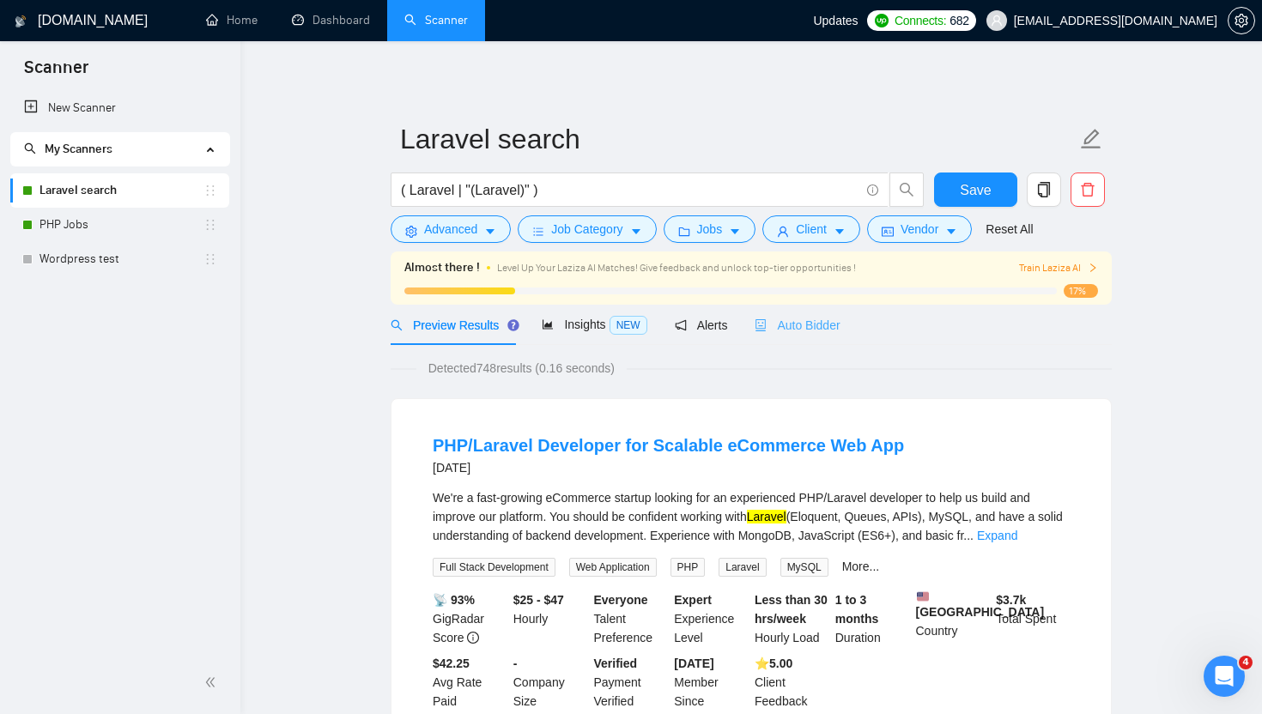
click at [810, 314] on div "Auto Bidder" at bounding box center [797, 325] width 85 height 40
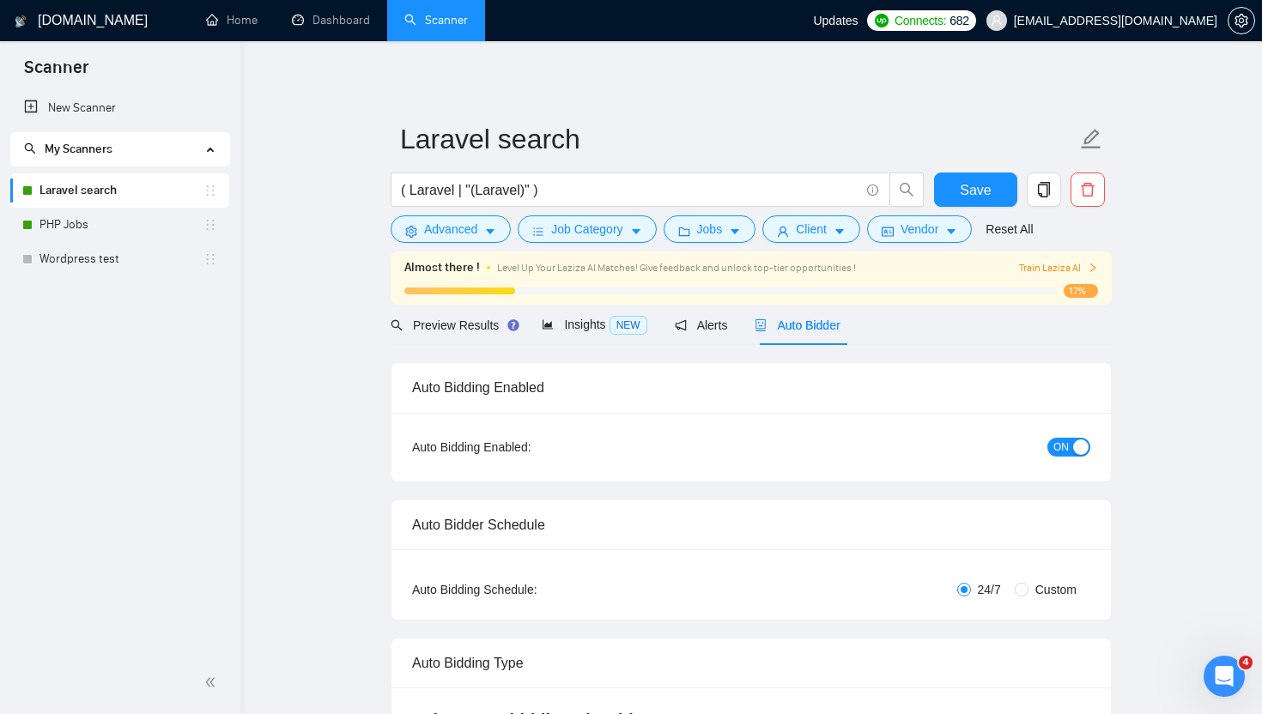
checkbox input "true"
click at [431, 234] on span "Advanced" at bounding box center [450, 229] width 53 height 19
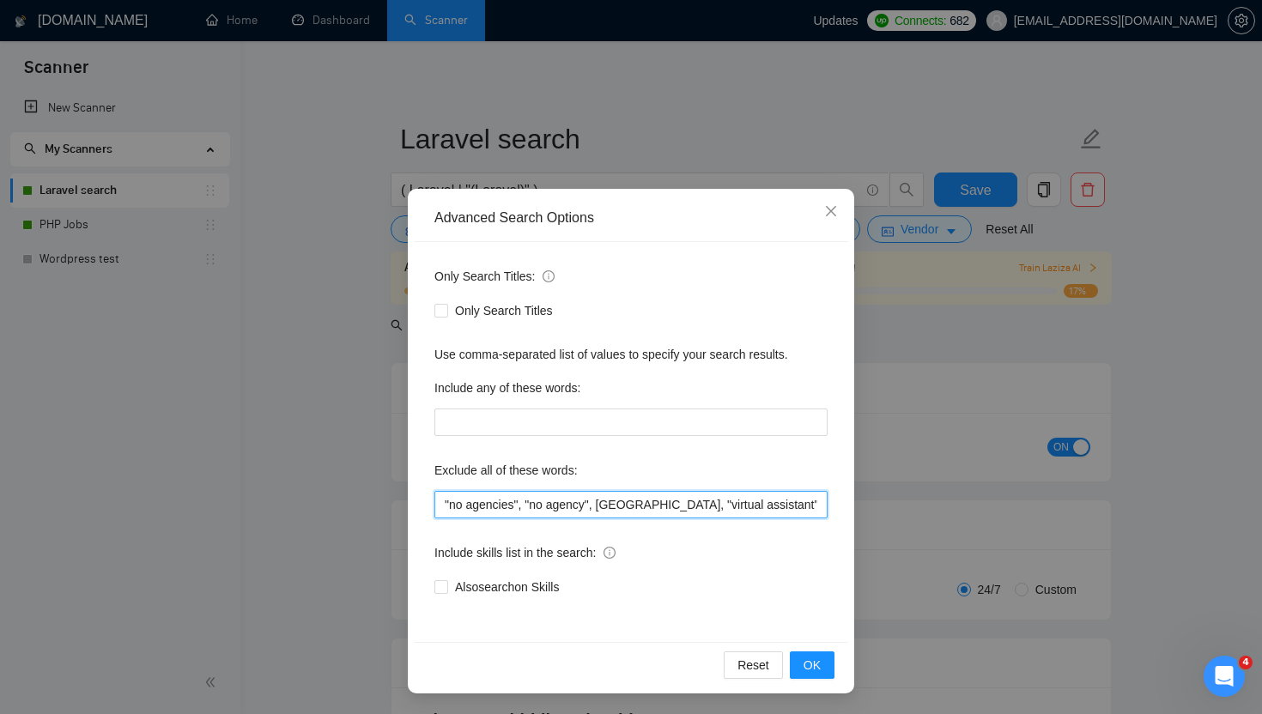
click at [746, 506] on input ""no agencies", "no agency", [GEOGRAPHIC_DATA], "virtual assistant"" at bounding box center [630, 504] width 393 height 27
click at [745, 506] on input ""no agencies", "no agency", [GEOGRAPHIC_DATA], "virtual assistant"" at bounding box center [630, 504] width 393 height 27
drag, startPoint x: 300, startPoint y: 301, endPoint x: 250, endPoint y: 264, distance: 62.0
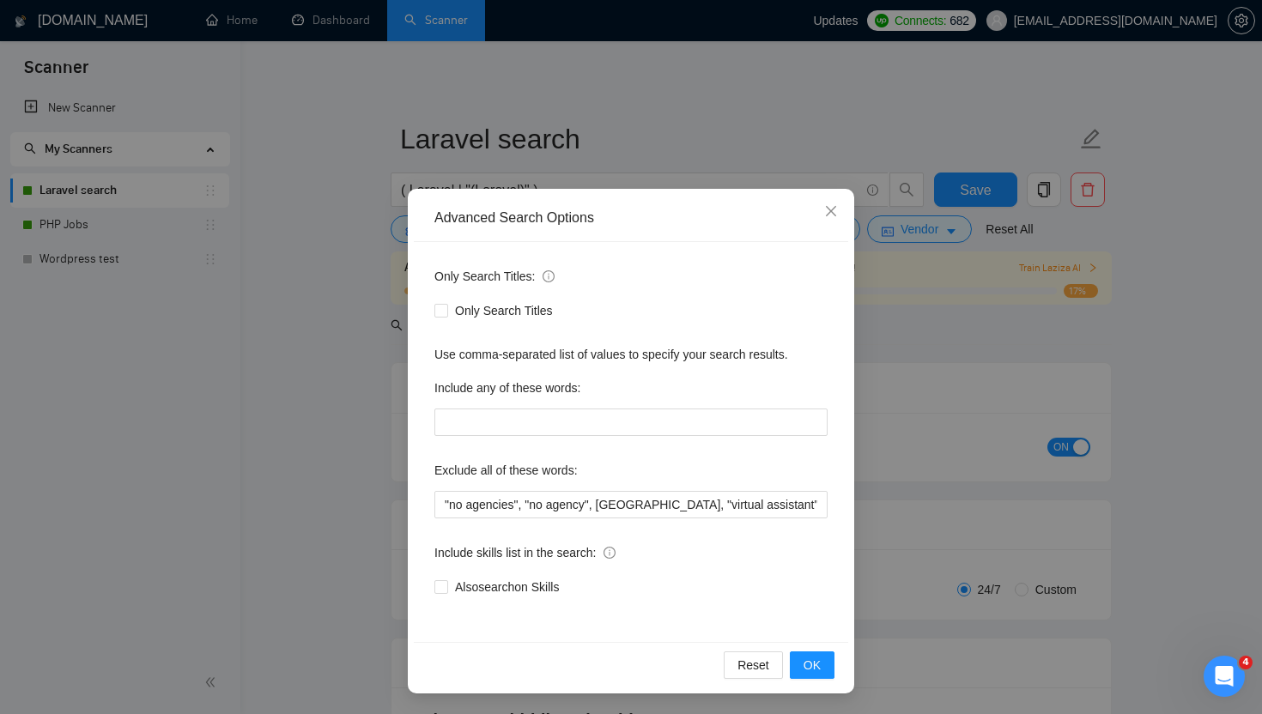
click at [300, 301] on div "Advanced Search Options Only Search Titles: Only Search Titles Use comma-separa…" at bounding box center [631, 357] width 1262 height 714
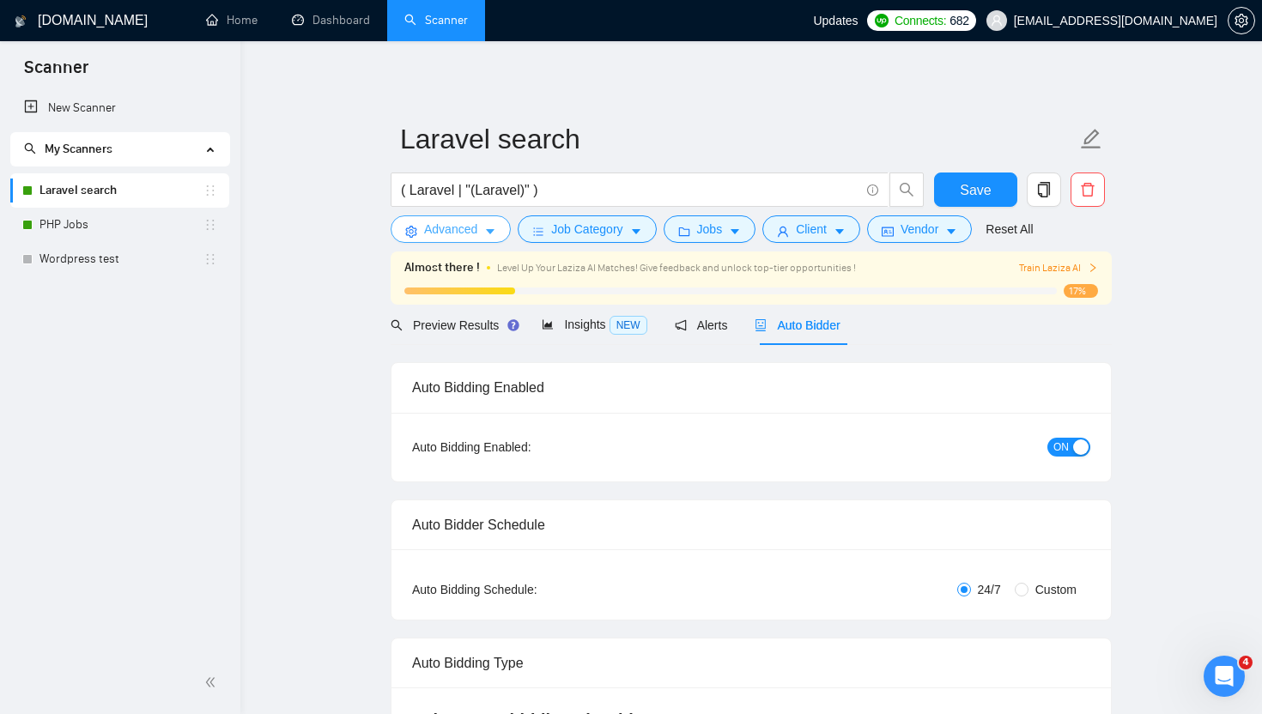
drag, startPoint x: 439, startPoint y: 232, endPoint x: 449, endPoint y: 247, distance: 18.6
click at [439, 232] on span "Advanced" at bounding box center [450, 229] width 53 height 19
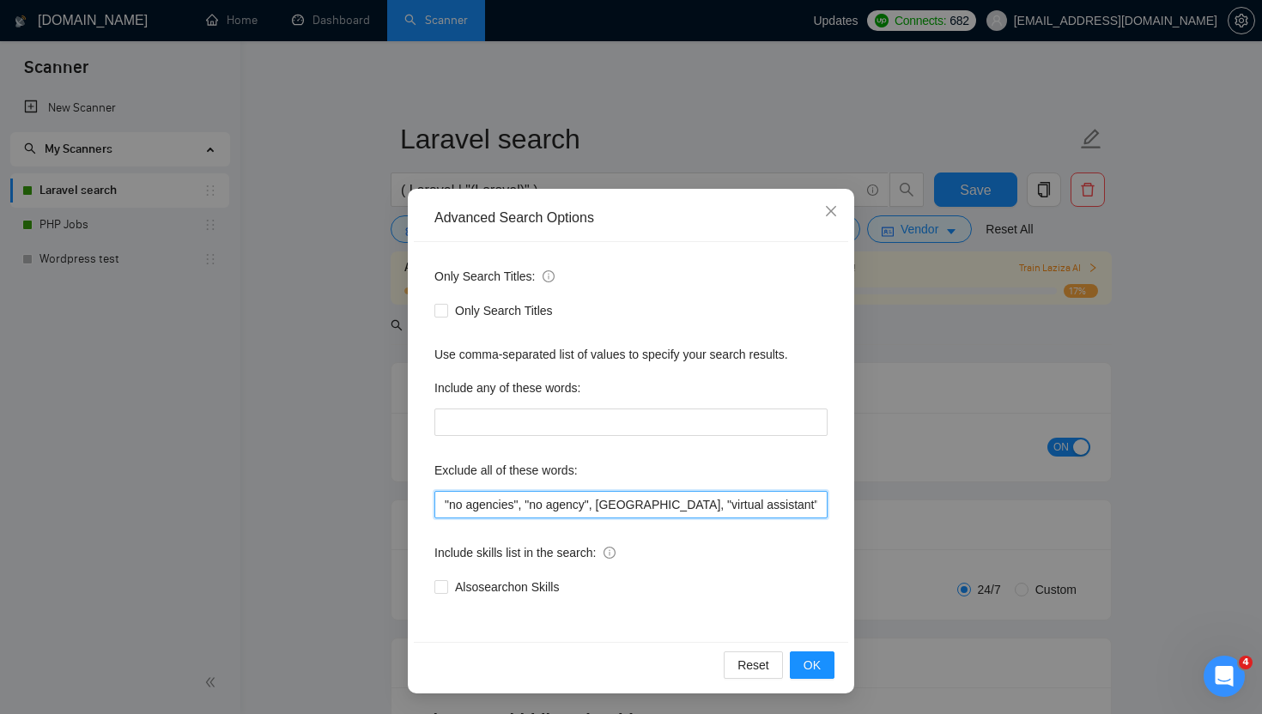
click at [766, 506] on input ""no agencies", "no agency", [GEOGRAPHIC_DATA], "virtual assistant"" at bounding box center [630, 504] width 393 height 27
type input ""no agencies", "no agency", VA, "virtual assistant", "React""
click at [823, 665] on button "OK" at bounding box center [812, 665] width 45 height 27
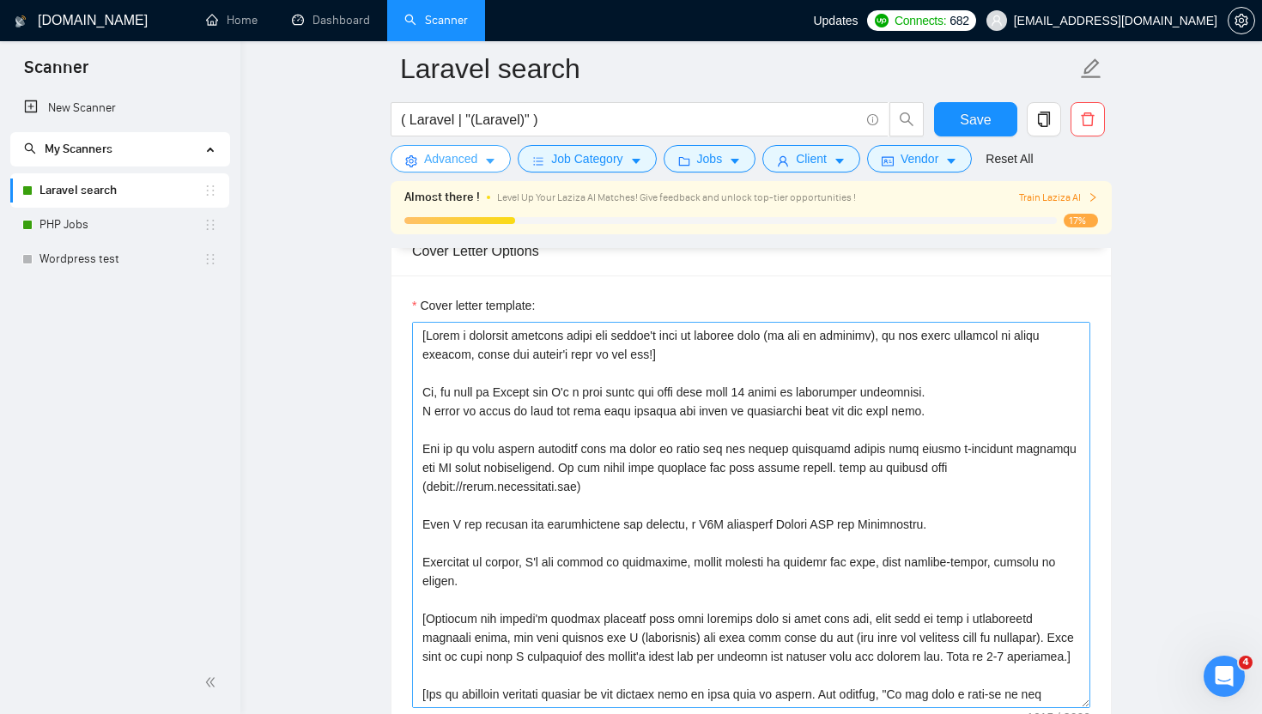
scroll to position [1807, 0]
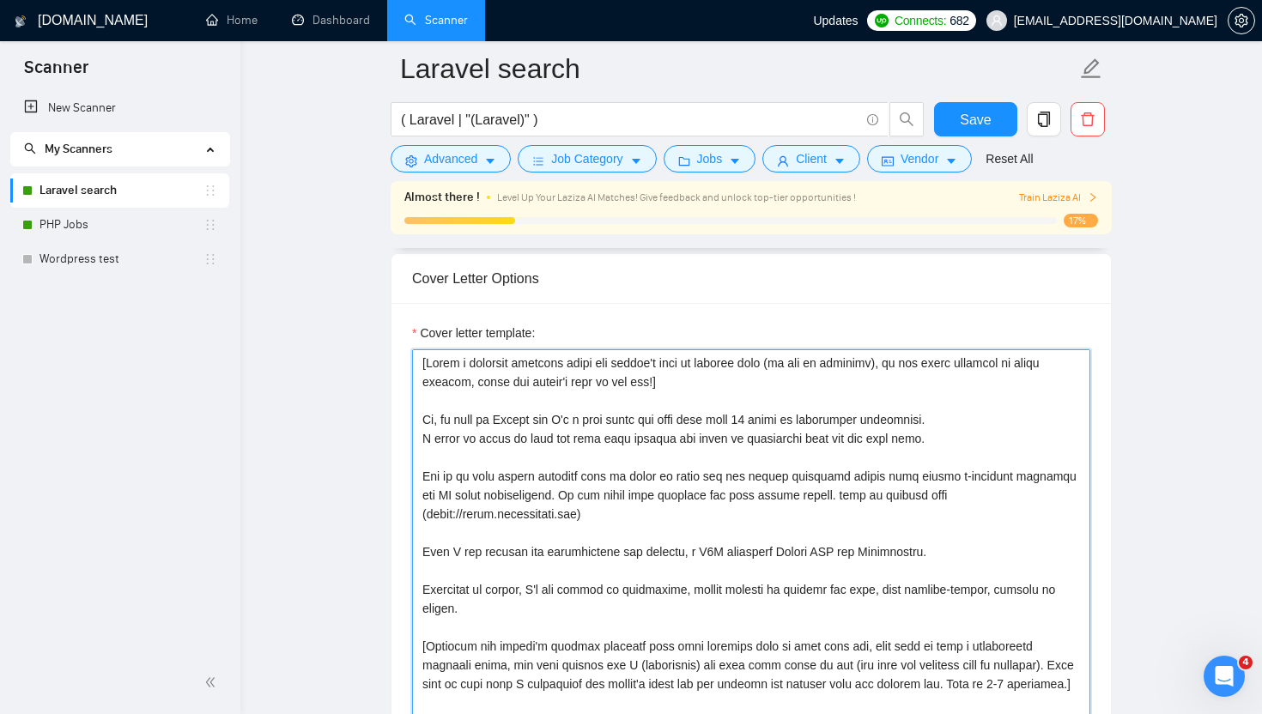
click at [495, 418] on textarea "Cover letter template:" at bounding box center [751, 542] width 678 height 386
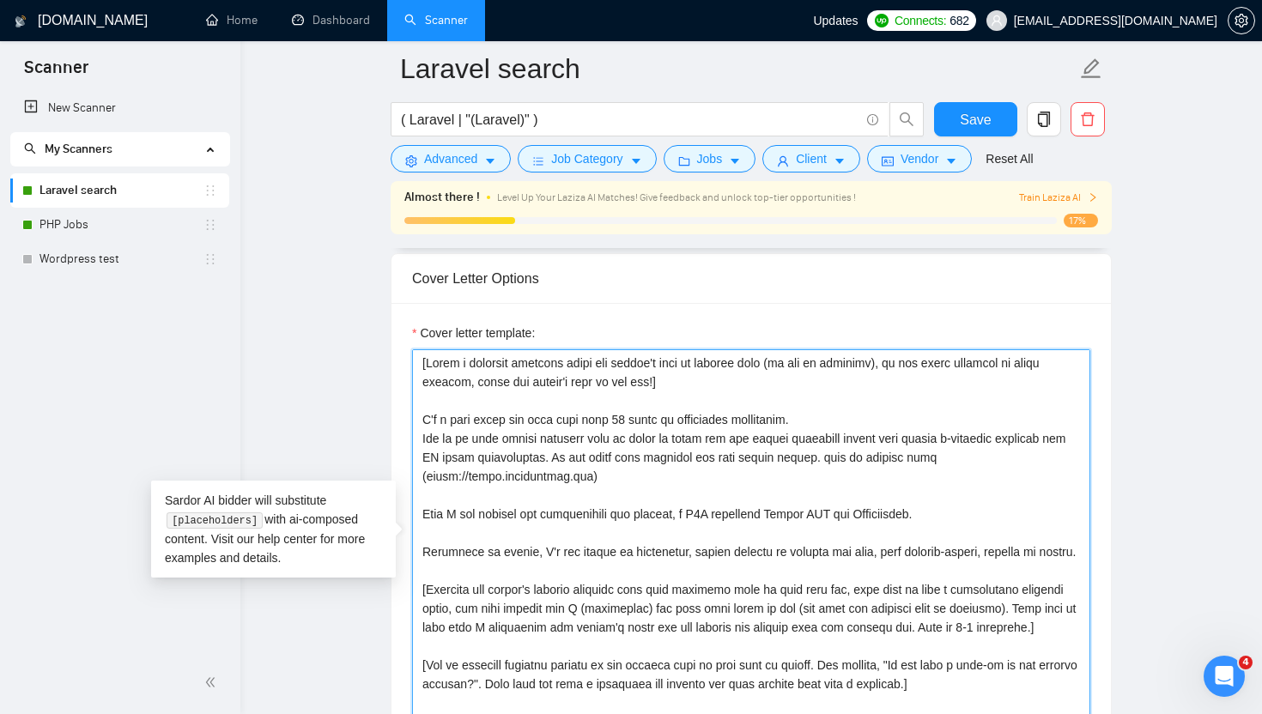
paste textarea "I would be happy to help you with your project and share my experience with you…"
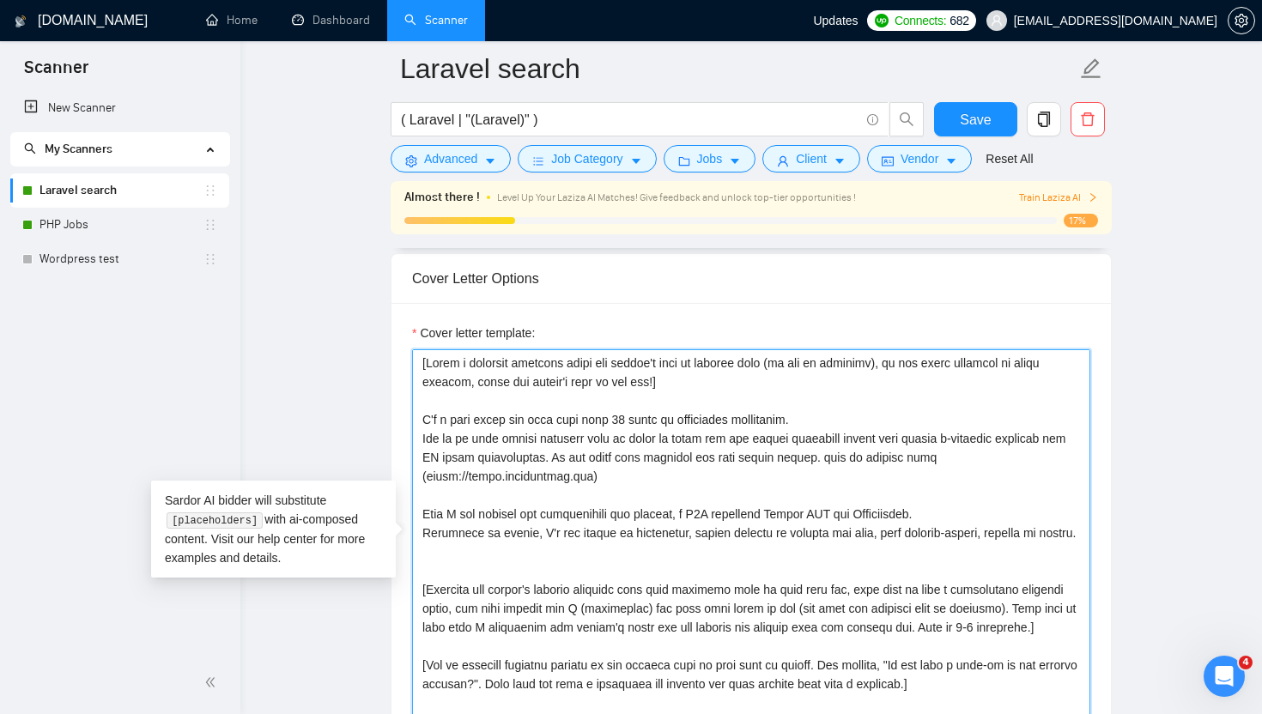
paste textarea "I would be happy to help you with your project and share my experience with you…"
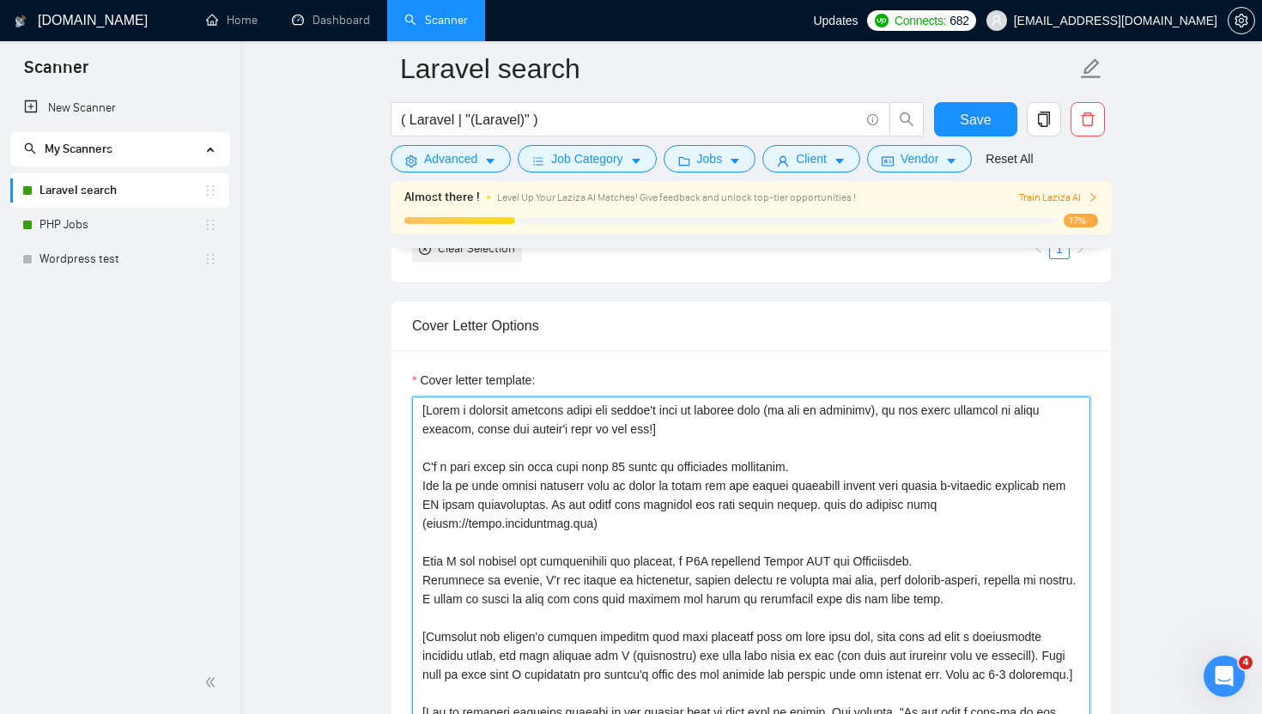
scroll to position [1747, 0]
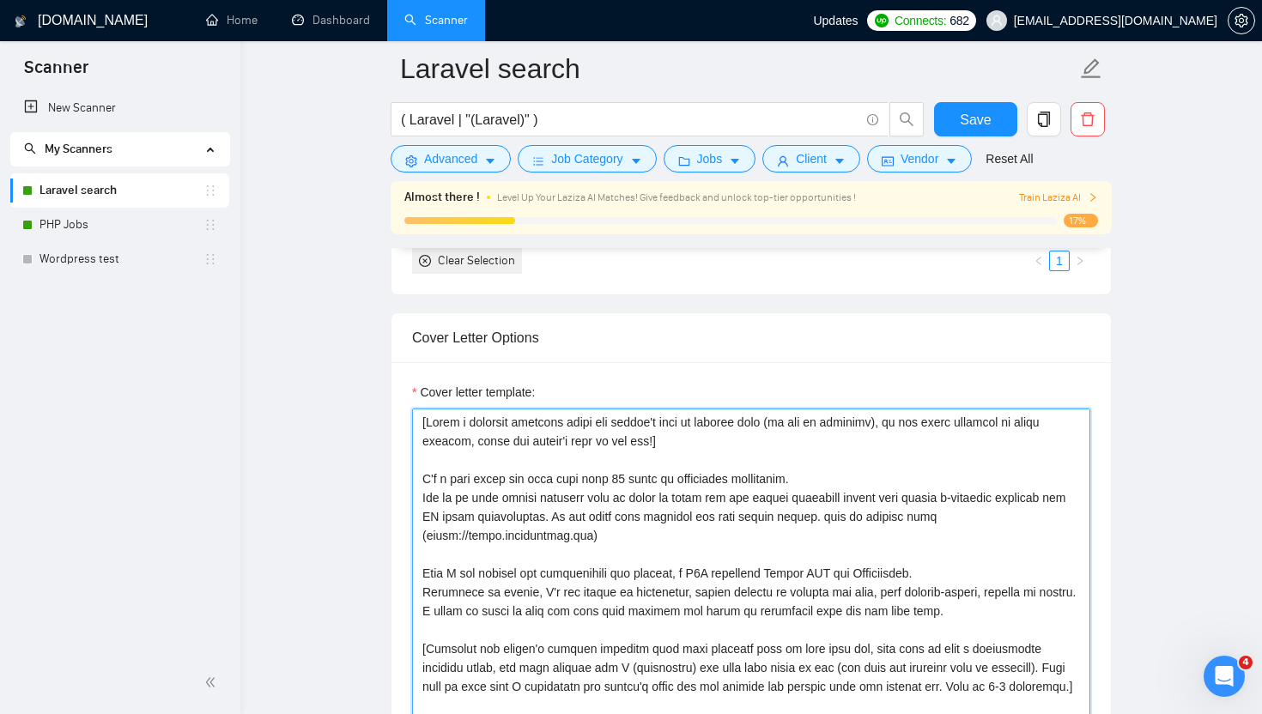
drag, startPoint x: 624, startPoint y: 535, endPoint x: 729, endPoint y: 549, distance: 105.7
click at [624, 535] on textarea "Cover letter template:" at bounding box center [751, 602] width 678 height 386
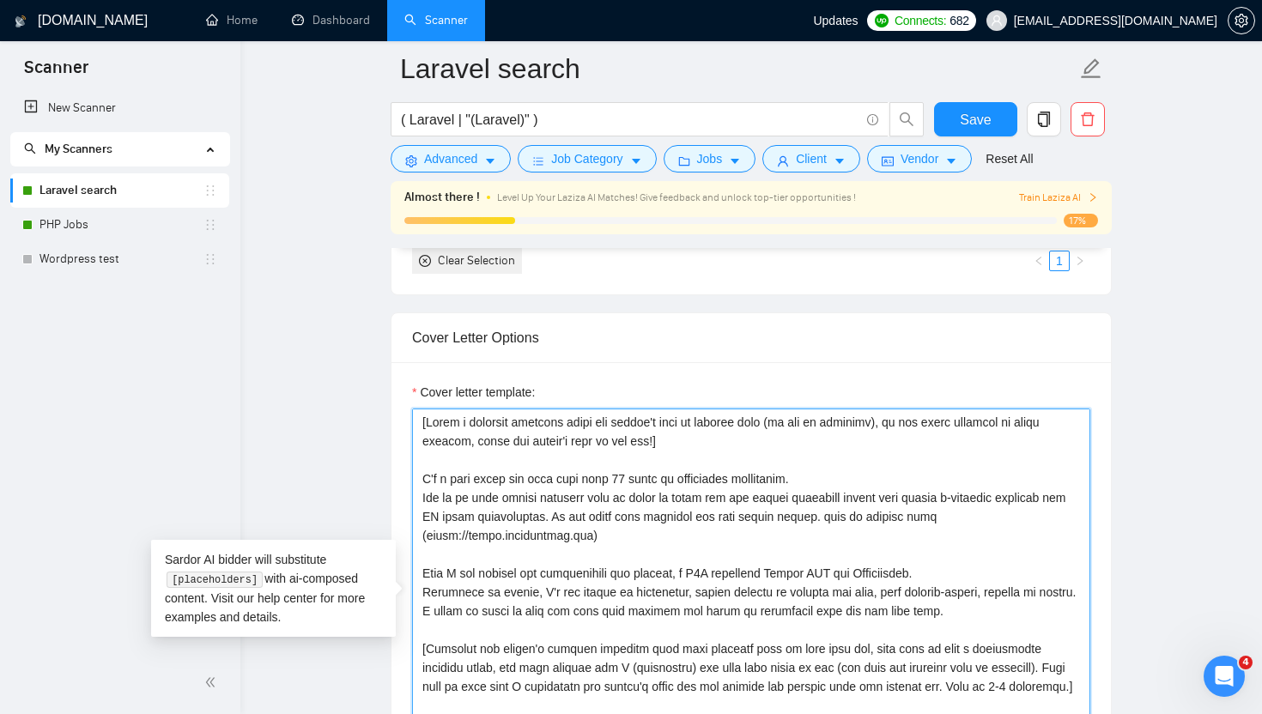
scroll to position [38, 0]
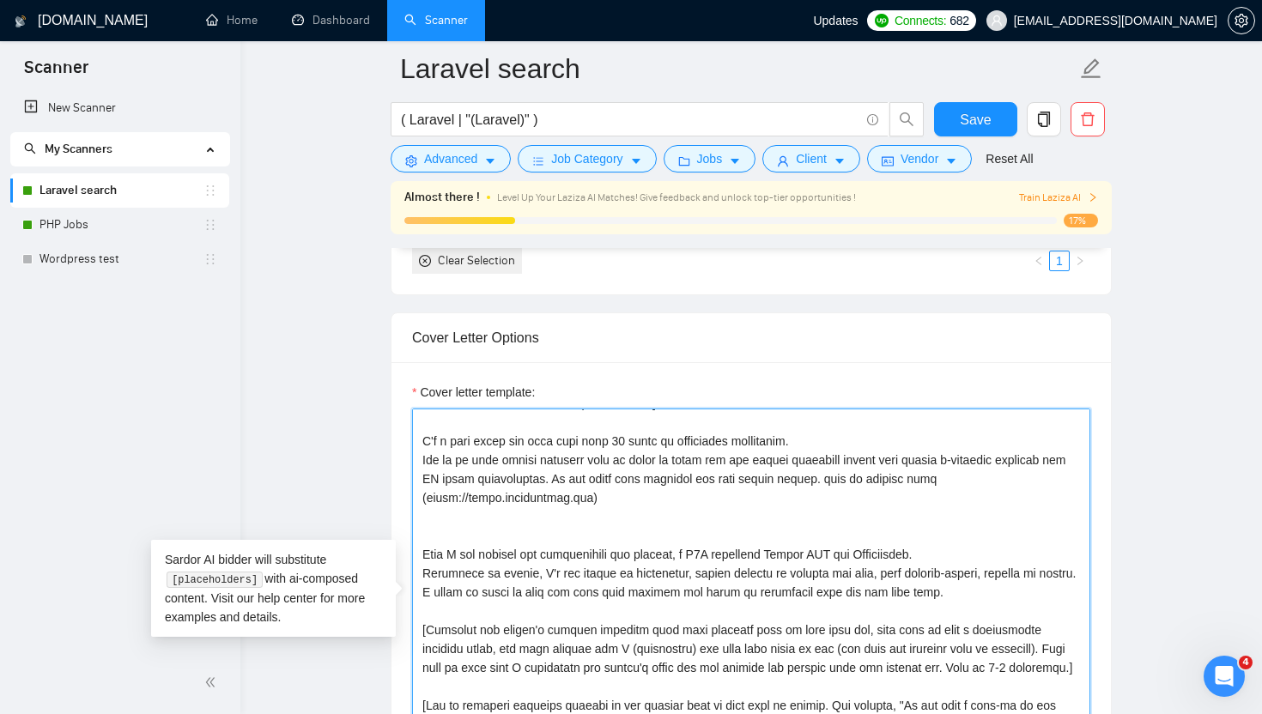
paste textarea "https://onliner.pro/"
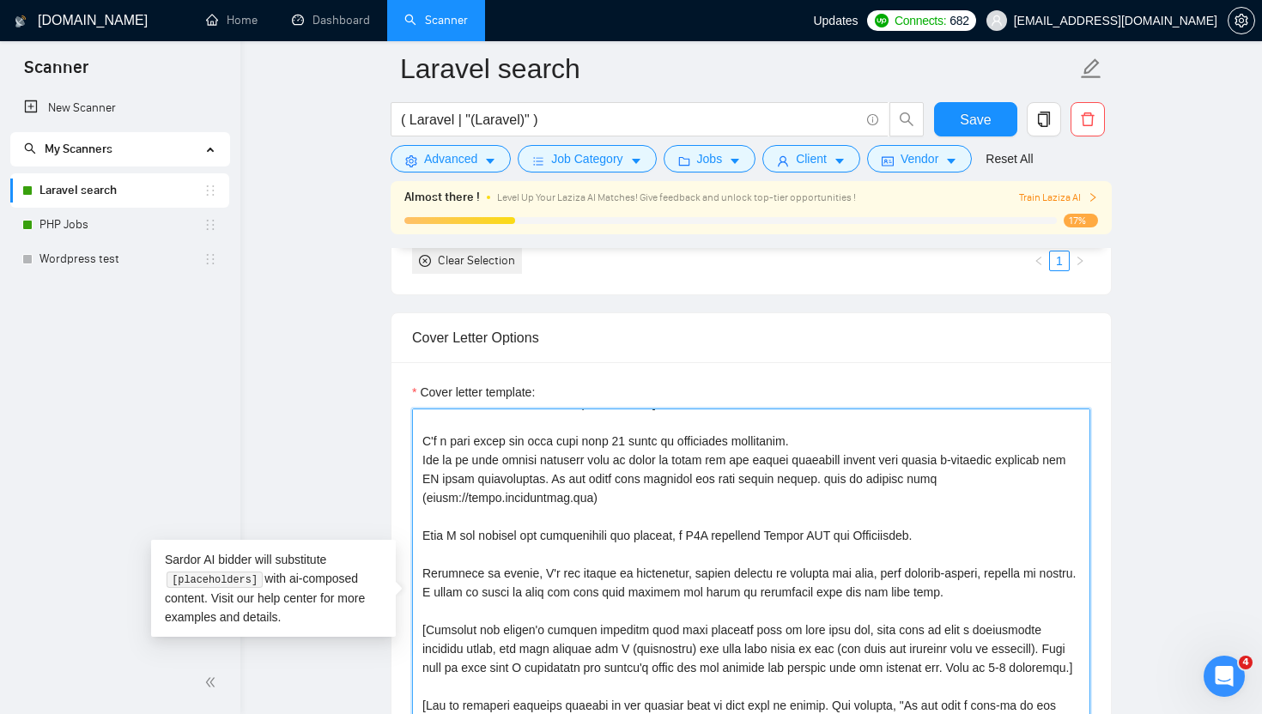
paste textarea "https://onliner.pro/"
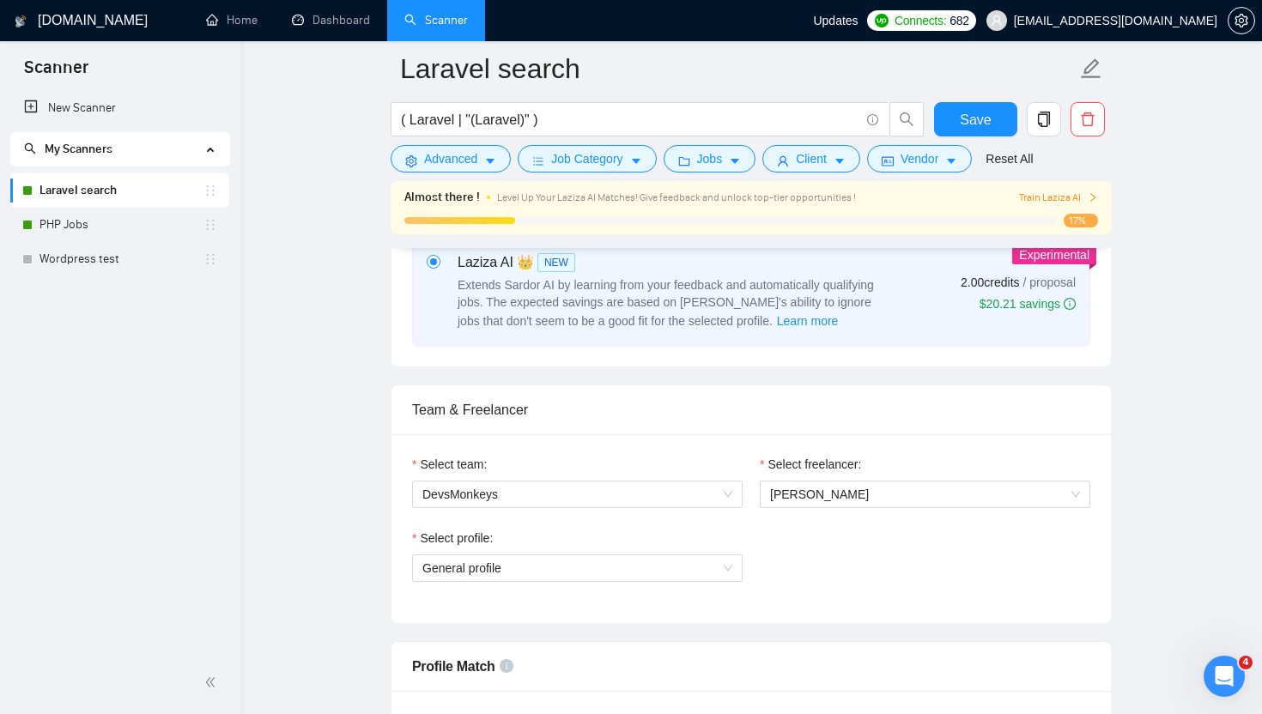
scroll to position [658, 0]
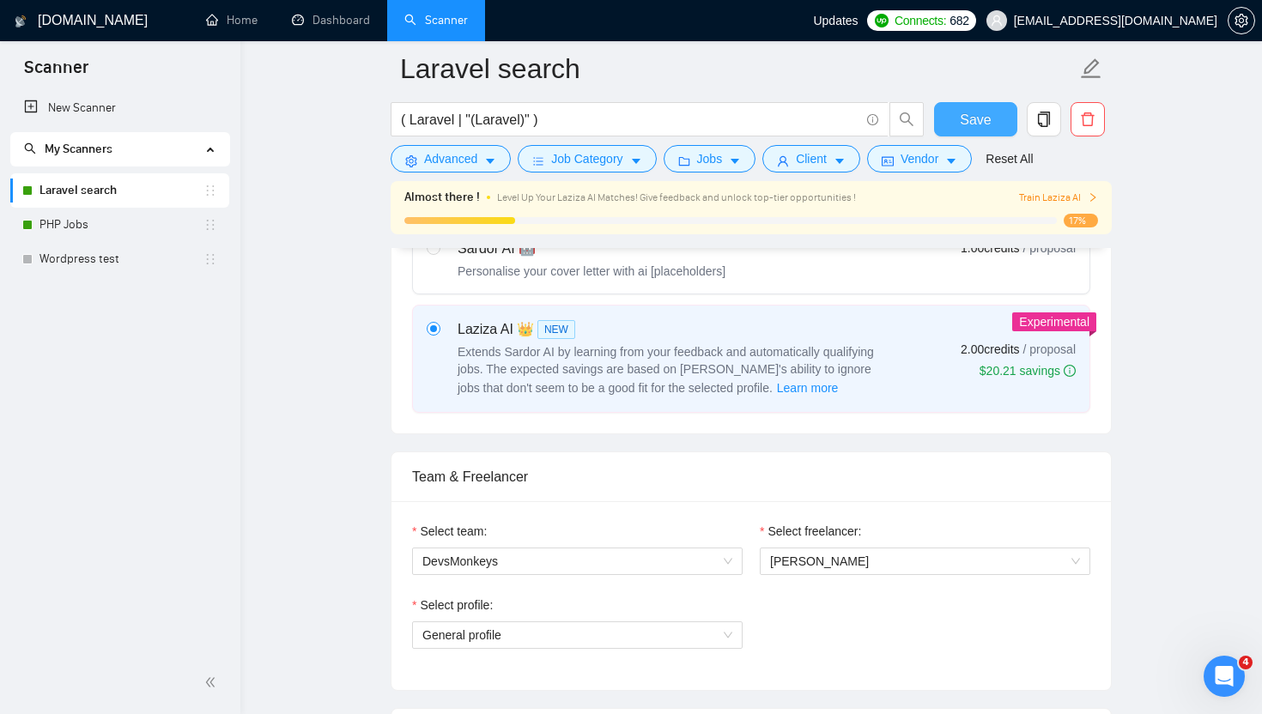
type textarea "[Write a personal greeting using the client's name or company name (if any is p…"
drag, startPoint x: 973, startPoint y: 123, endPoint x: 566, endPoint y: 195, distance: 413.3
click at [973, 123] on span "Save" at bounding box center [975, 119] width 31 height 21
click at [955, 117] on button "Save" at bounding box center [975, 119] width 83 height 34
